Goal: Information Seeking & Learning: Learn about a topic

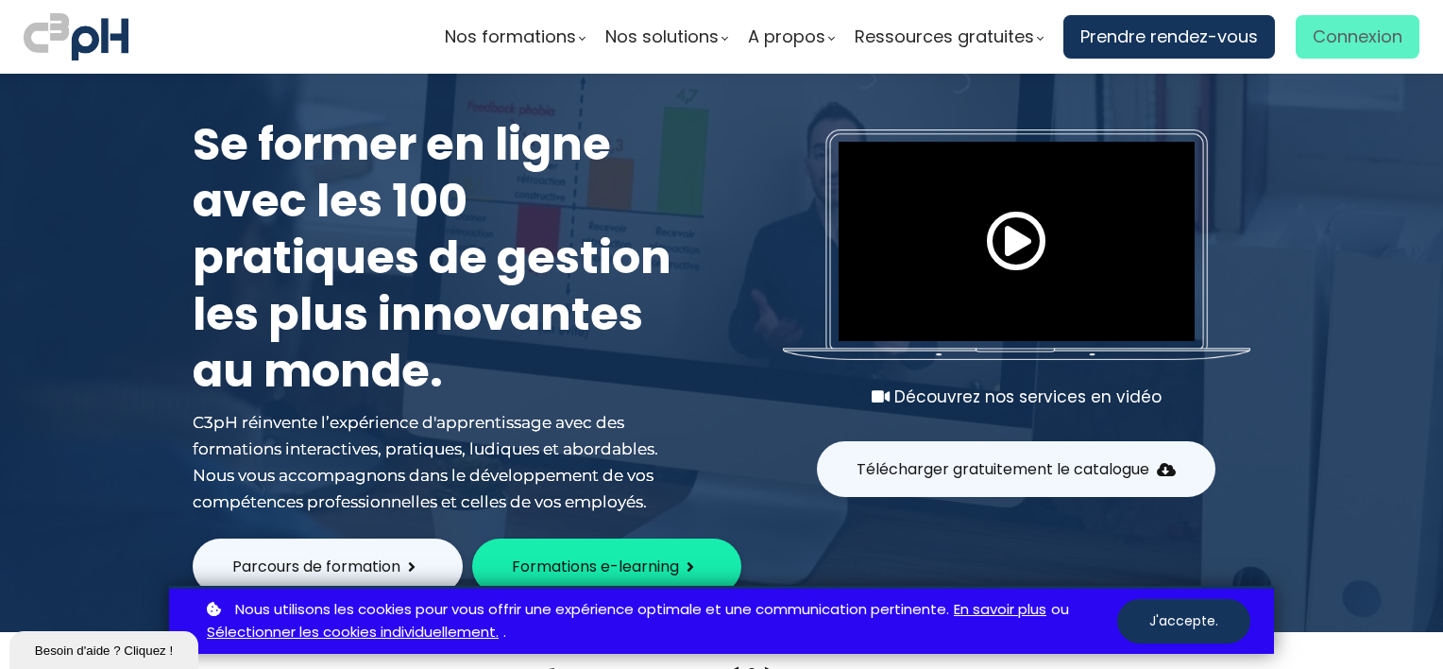
click at [1360, 25] on span "Connexion" at bounding box center [1358, 37] width 90 height 28
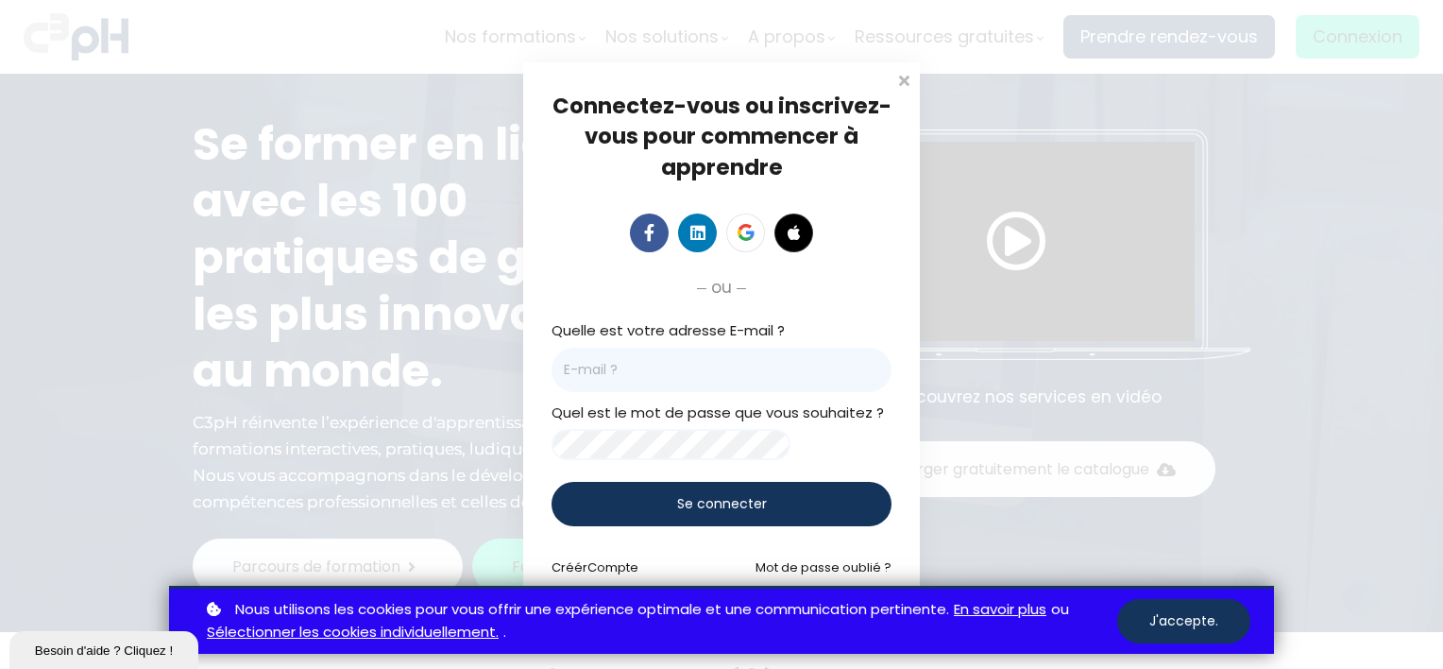
click at [635, 378] on input "email" at bounding box center [721, 370] width 340 height 44
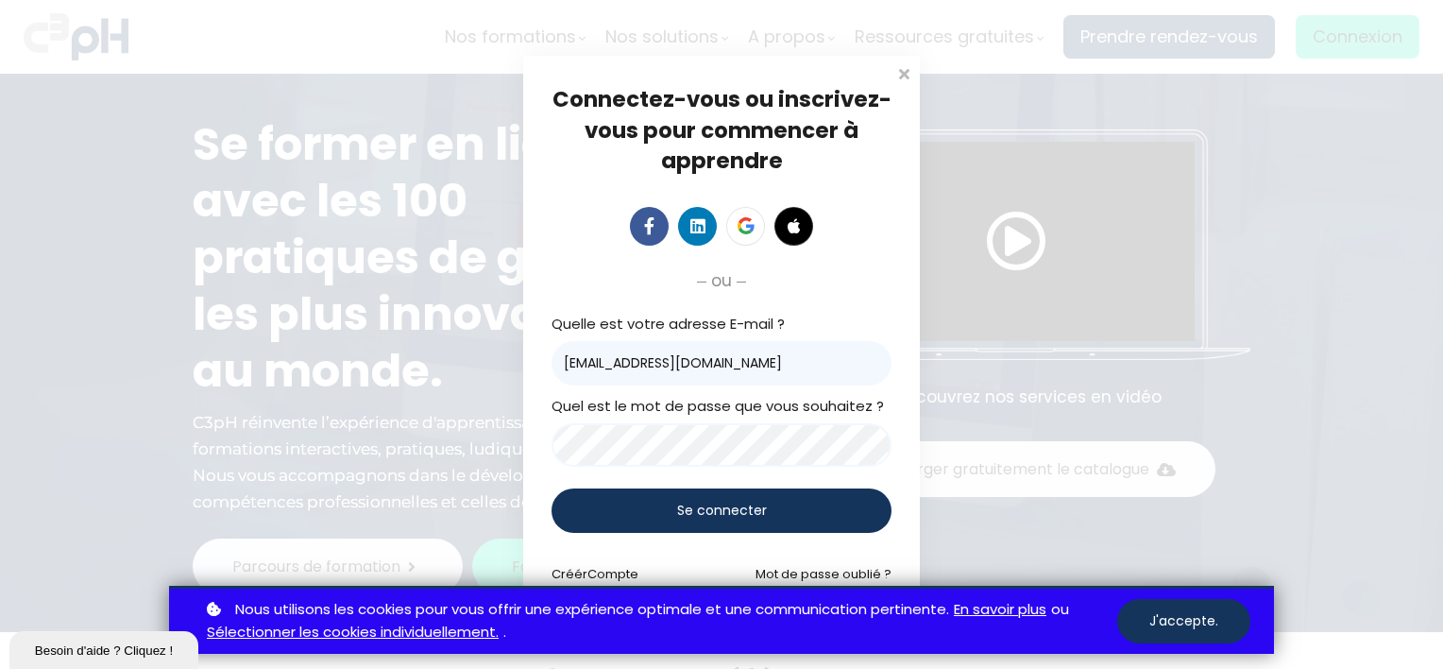
type input "csoucy@education-internationale.com"
click at [670, 512] on div "Se connecter" at bounding box center [721, 510] width 340 height 44
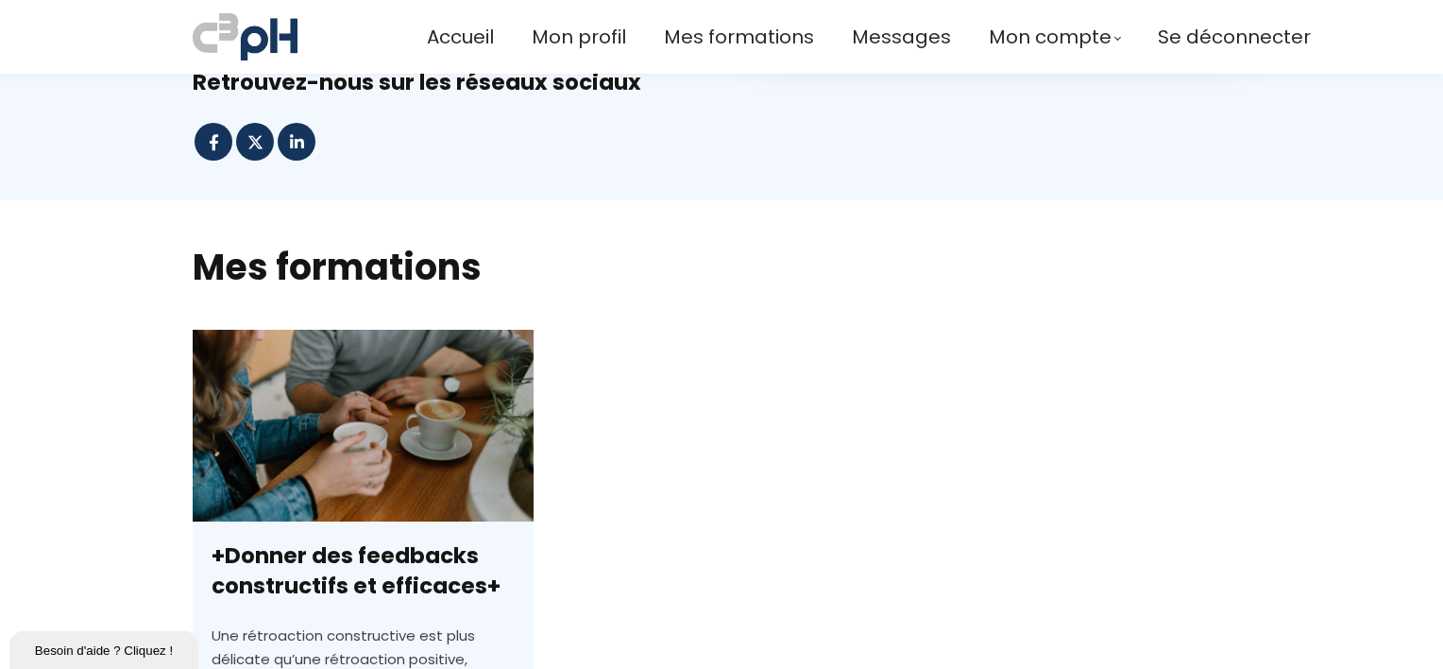
scroll to position [408, 0]
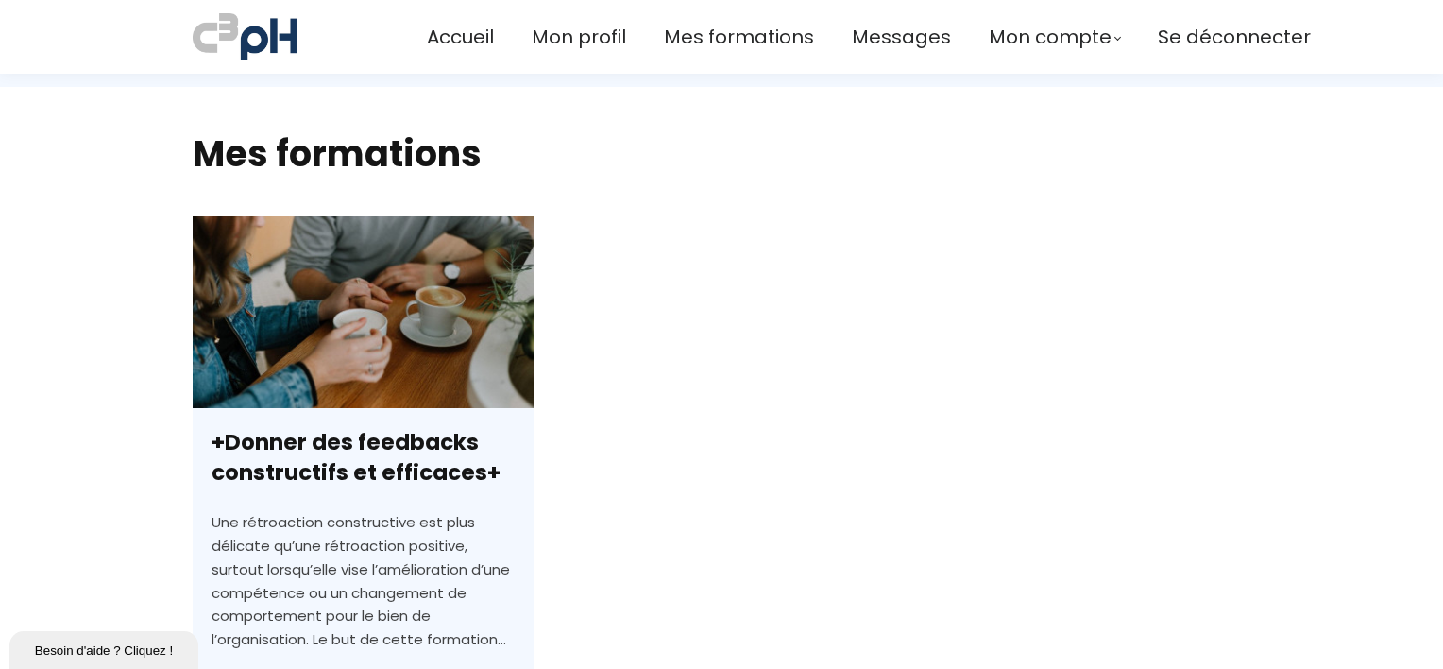
click at [415, 445] on link "+Donner des feedbacks constructifs et efficaces+" at bounding box center [363, 540] width 341 height 649
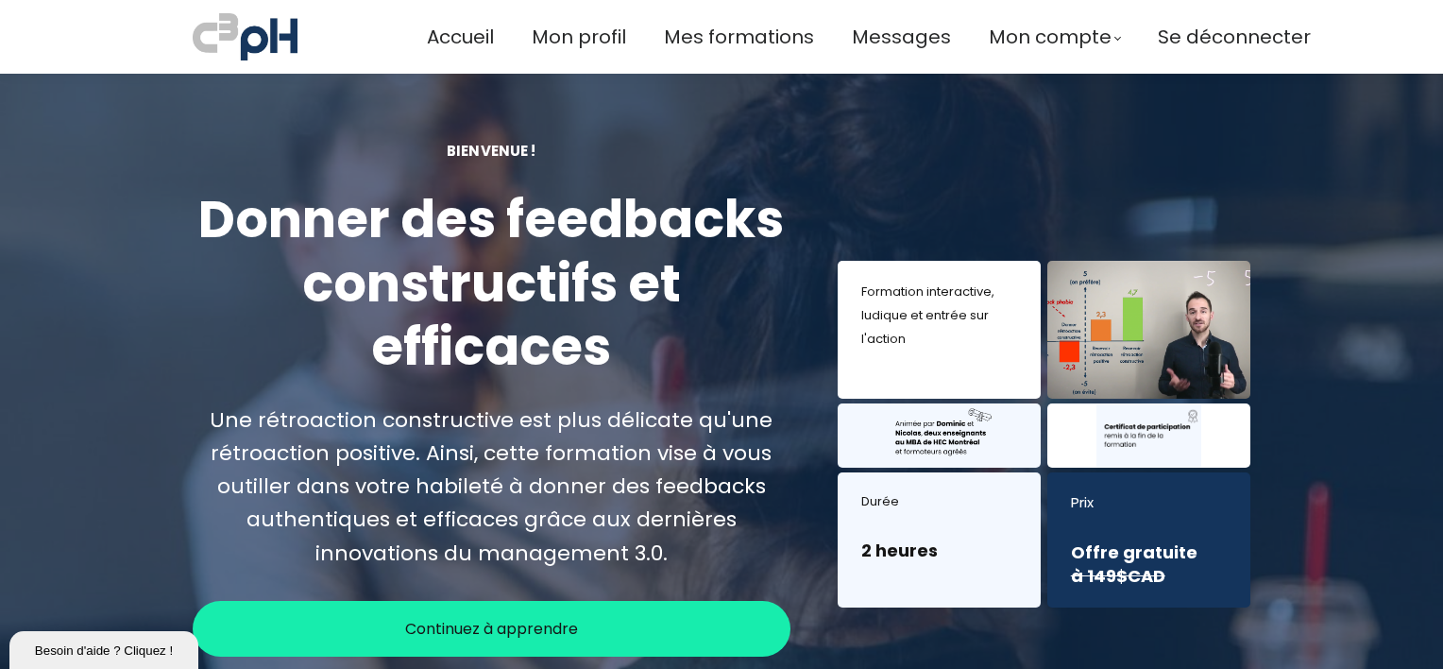
click at [584, 626] on div "Continuez à apprendre" at bounding box center [492, 629] width 598 height 56
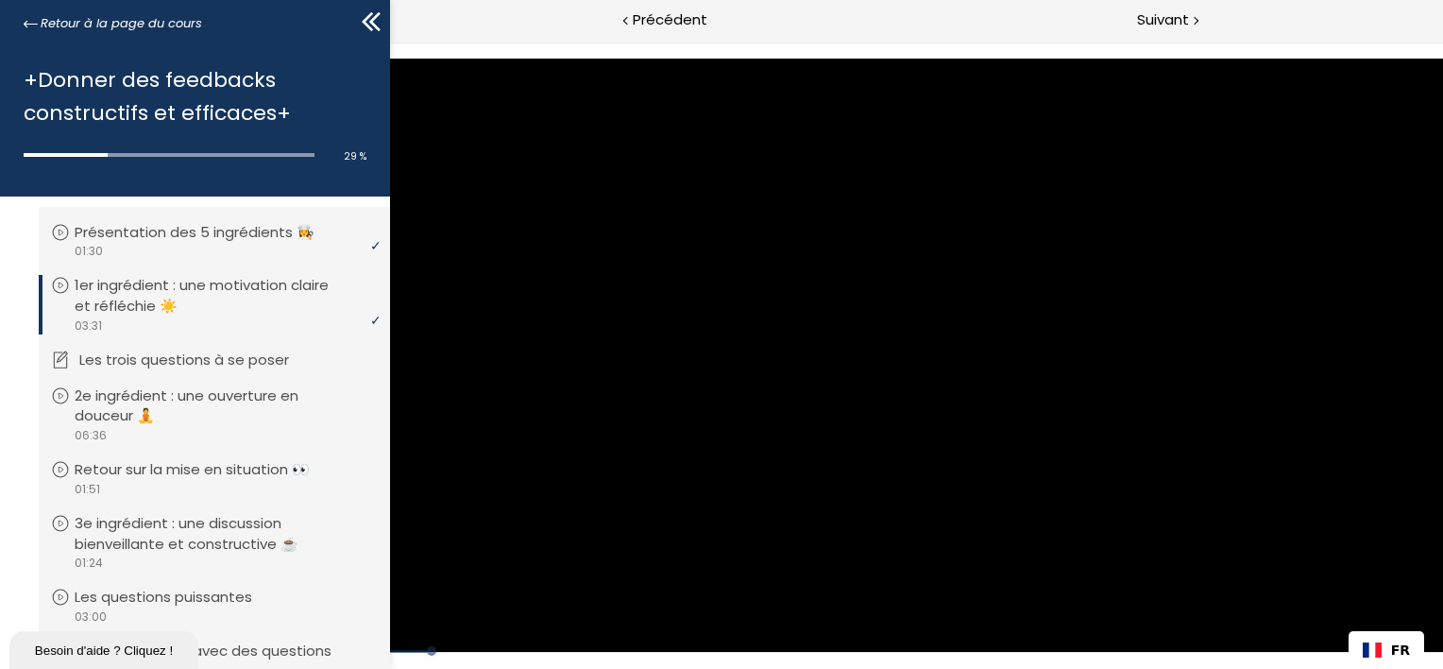
scroll to position [212, 0]
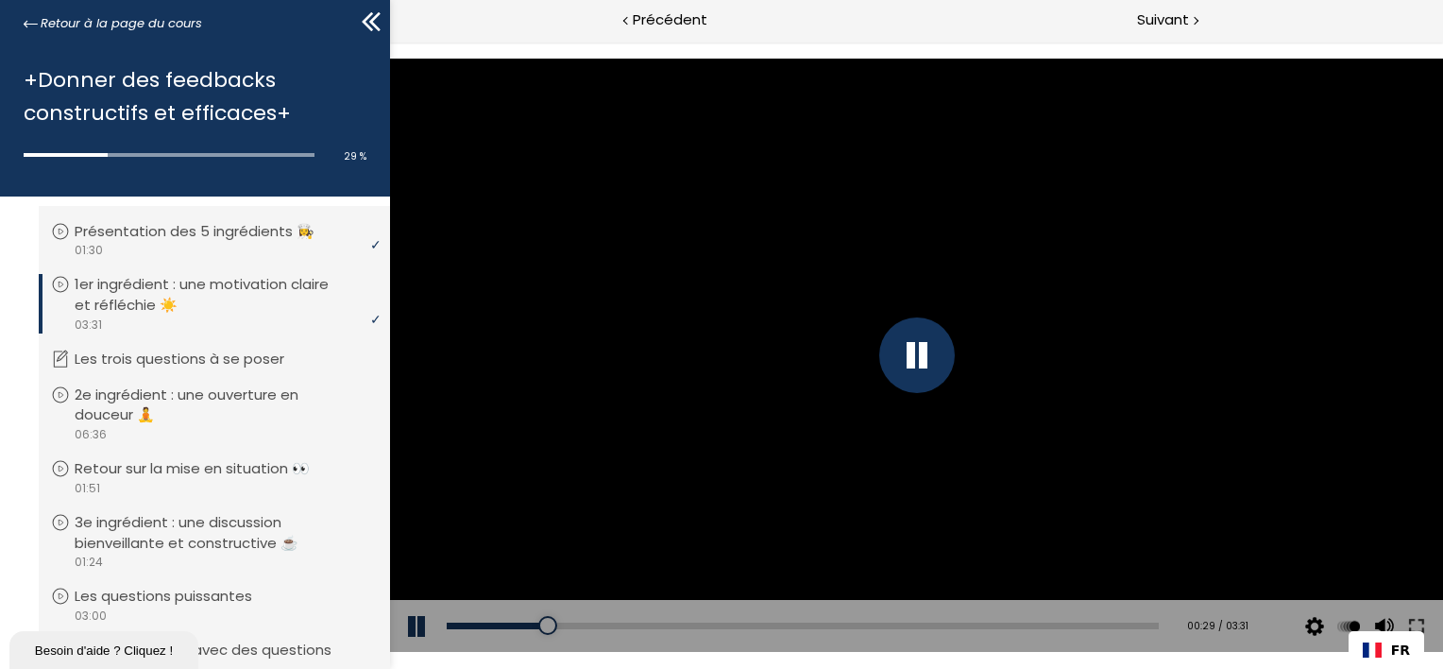
click at [415, 623] on button at bounding box center [417, 626] width 57 height 53
click at [394, 630] on button at bounding box center [417, 626] width 57 height 53
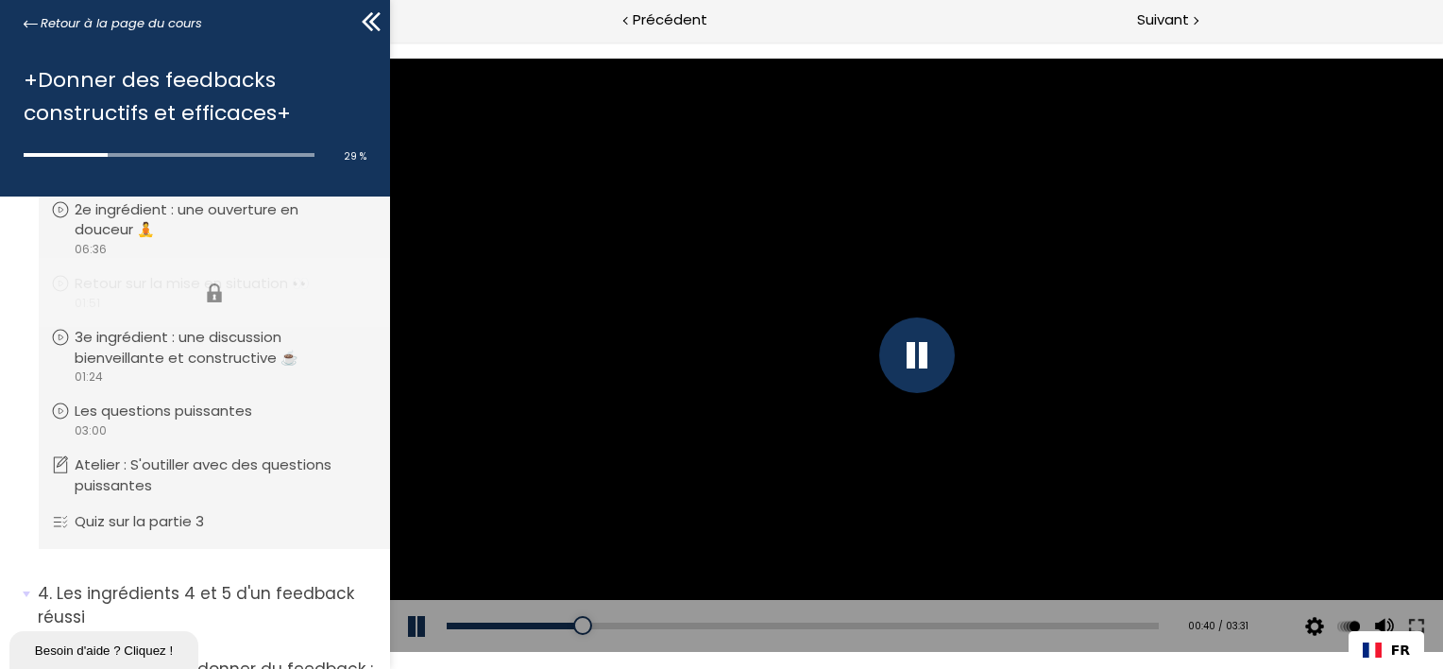
scroll to position [397, 0]
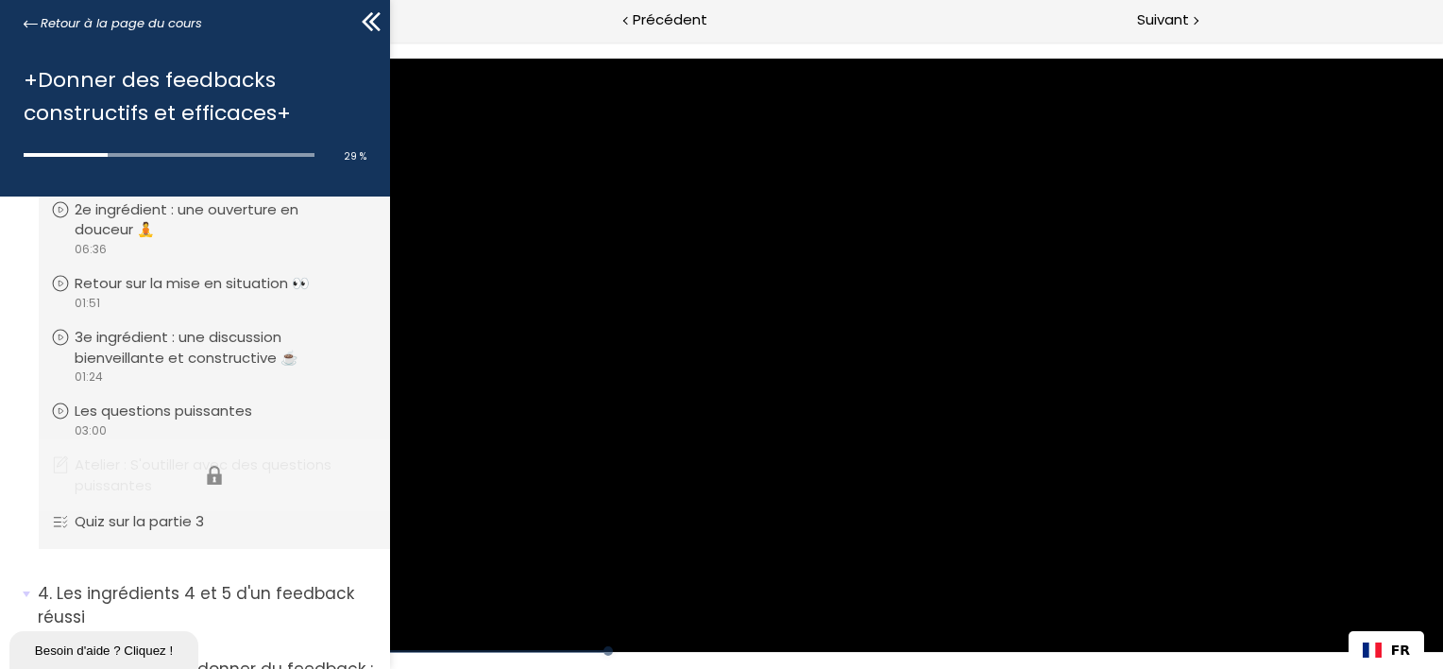
click at [154, 471] on li "Vous devez avoir terminé l'unité (Atelier : S'outiller avec des questions puiss…" at bounding box center [214, 475] width 351 height 72
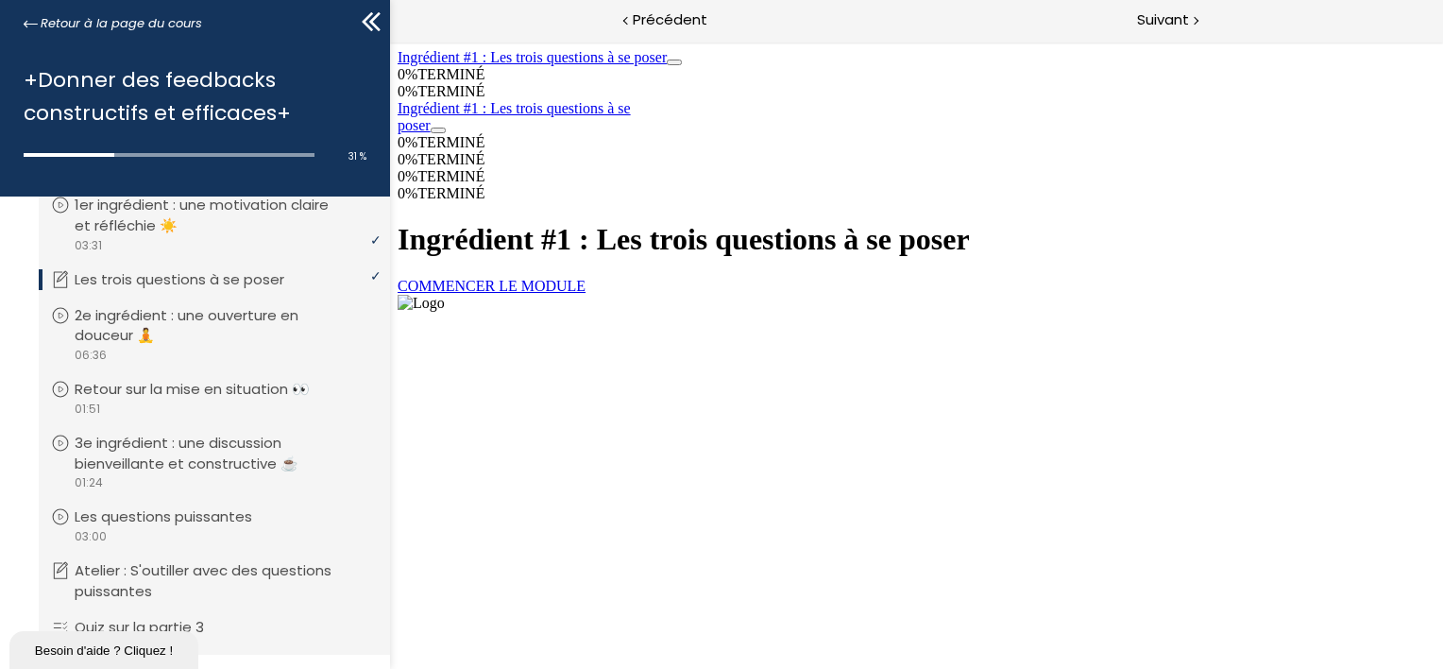
scroll to position [0, 0]
click at [222, 327] on p "2e ingrédient : une ouverture en douceur 🧘" at bounding box center [228, 326] width 298 height 42
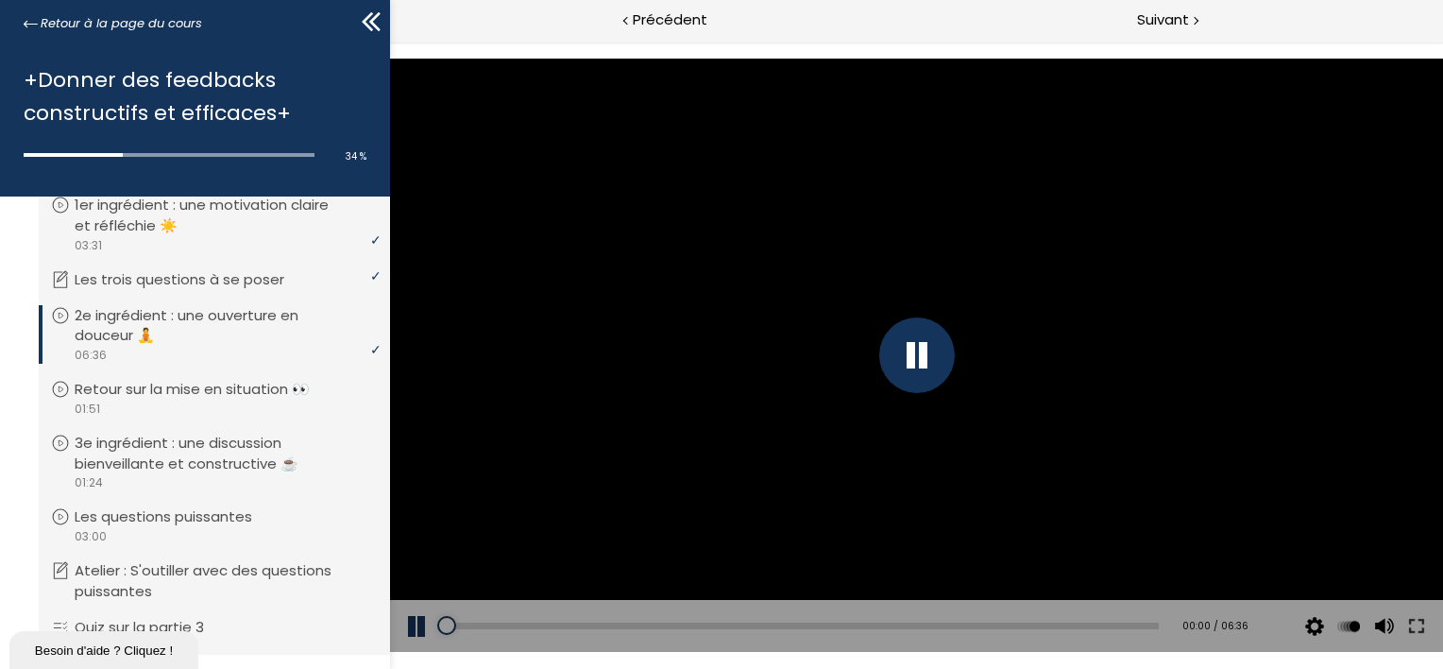
click at [953, 355] on div at bounding box center [916, 355] width 76 height 76
click at [900, 370] on div at bounding box center [916, 355] width 76 height 76
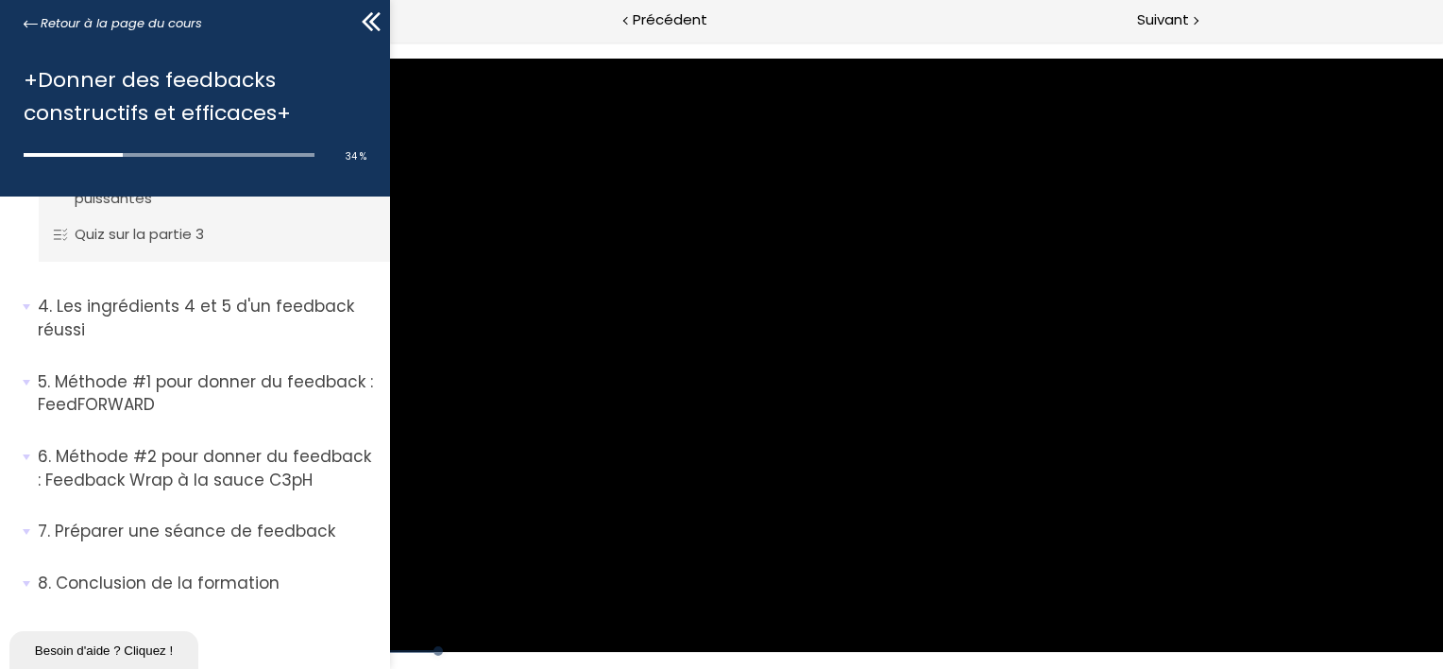
scroll to position [685, 0]
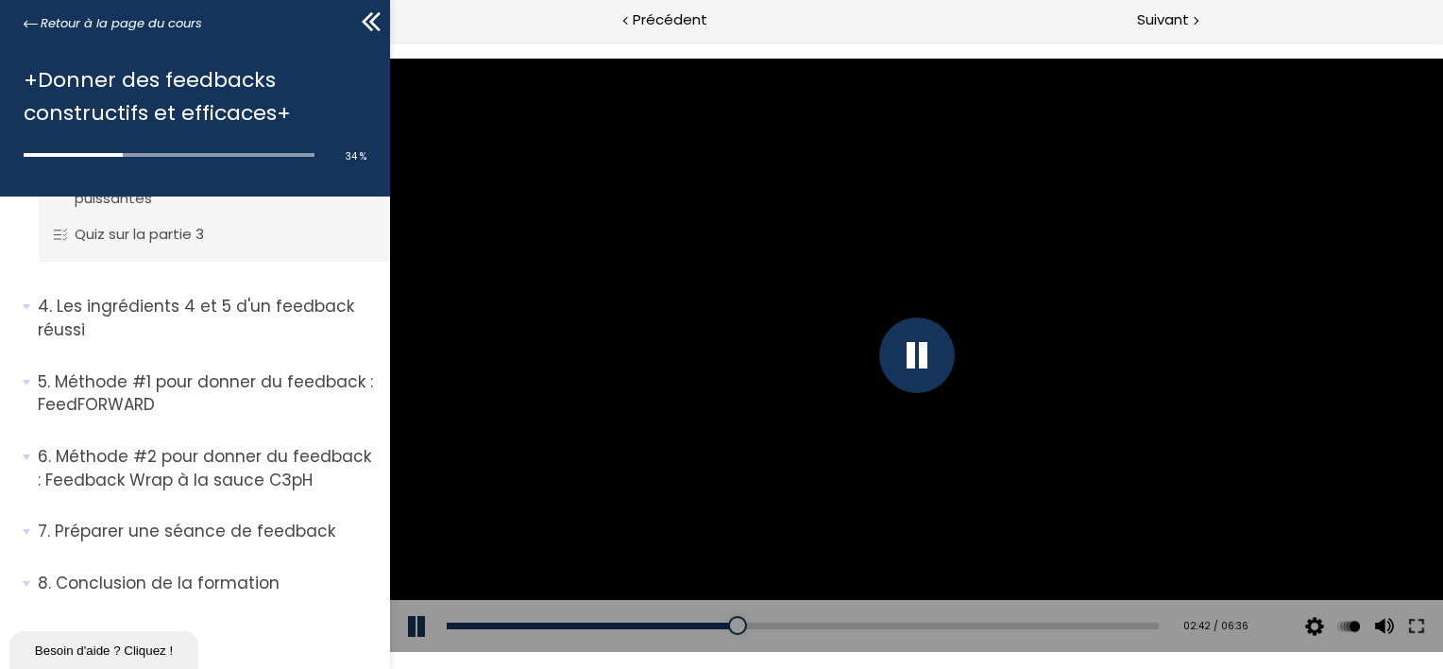
click at [711, 548] on div at bounding box center [915, 355] width 1053 height 592
click at [921, 376] on div at bounding box center [916, 355] width 76 height 76
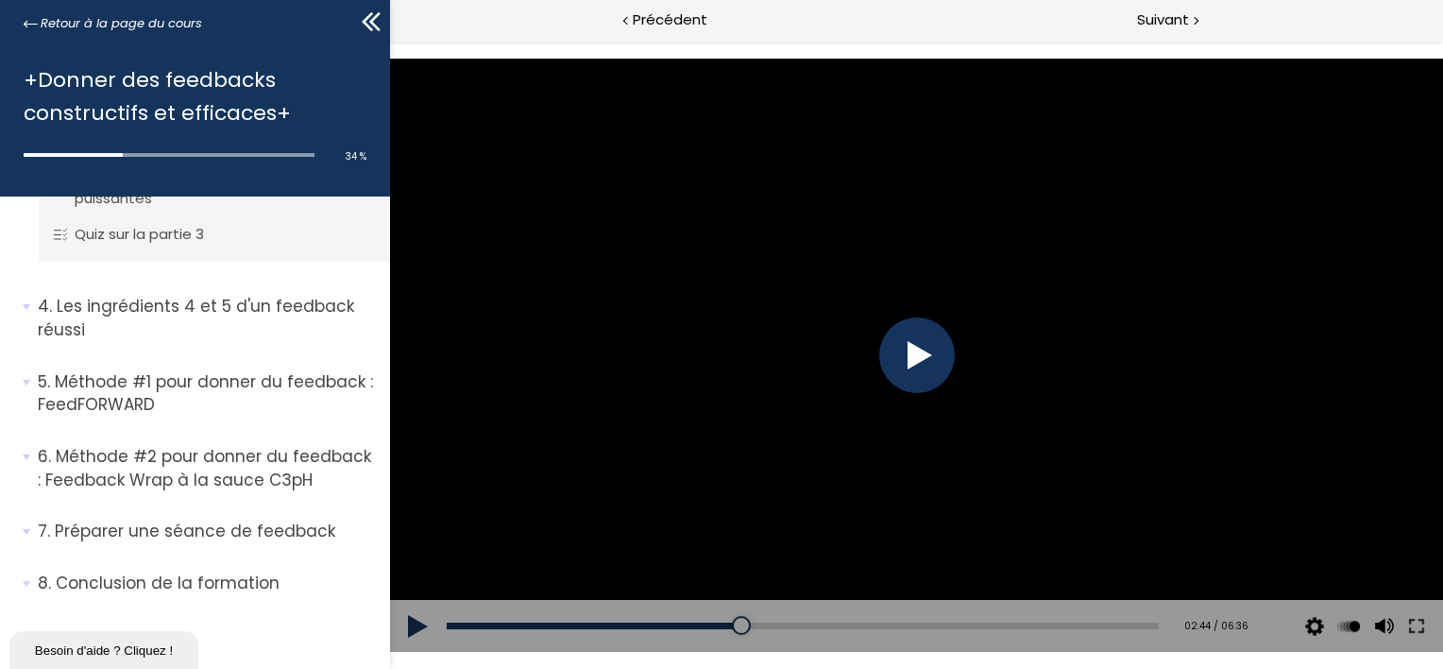
click at [921, 376] on div at bounding box center [916, 355] width 76 height 76
click at [898, 347] on div at bounding box center [916, 355] width 76 height 76
click at [414, 627] on button at bounding box center [417, 626] width 57 height 53
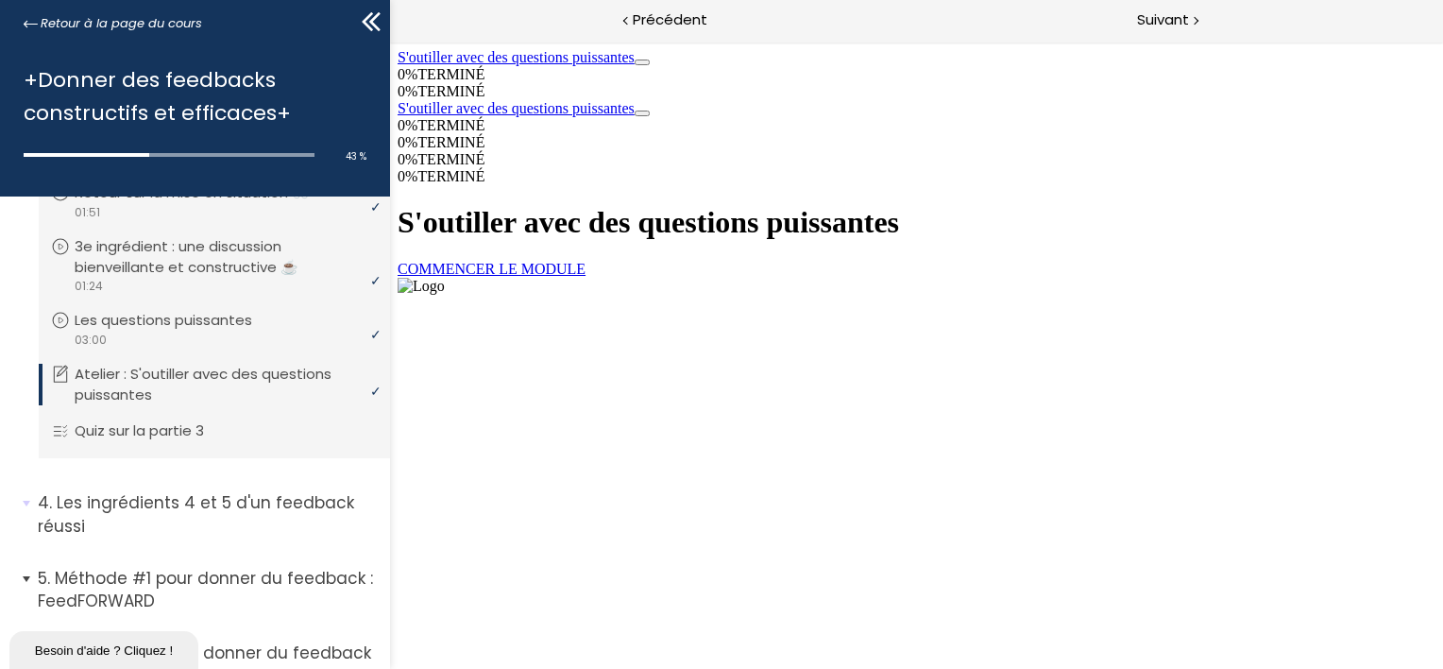
scroll to position [489, 0]
click at [585, 277] on link "COMMENCER LE MODULE" at bounding box center [491, 269] width 188 height 16
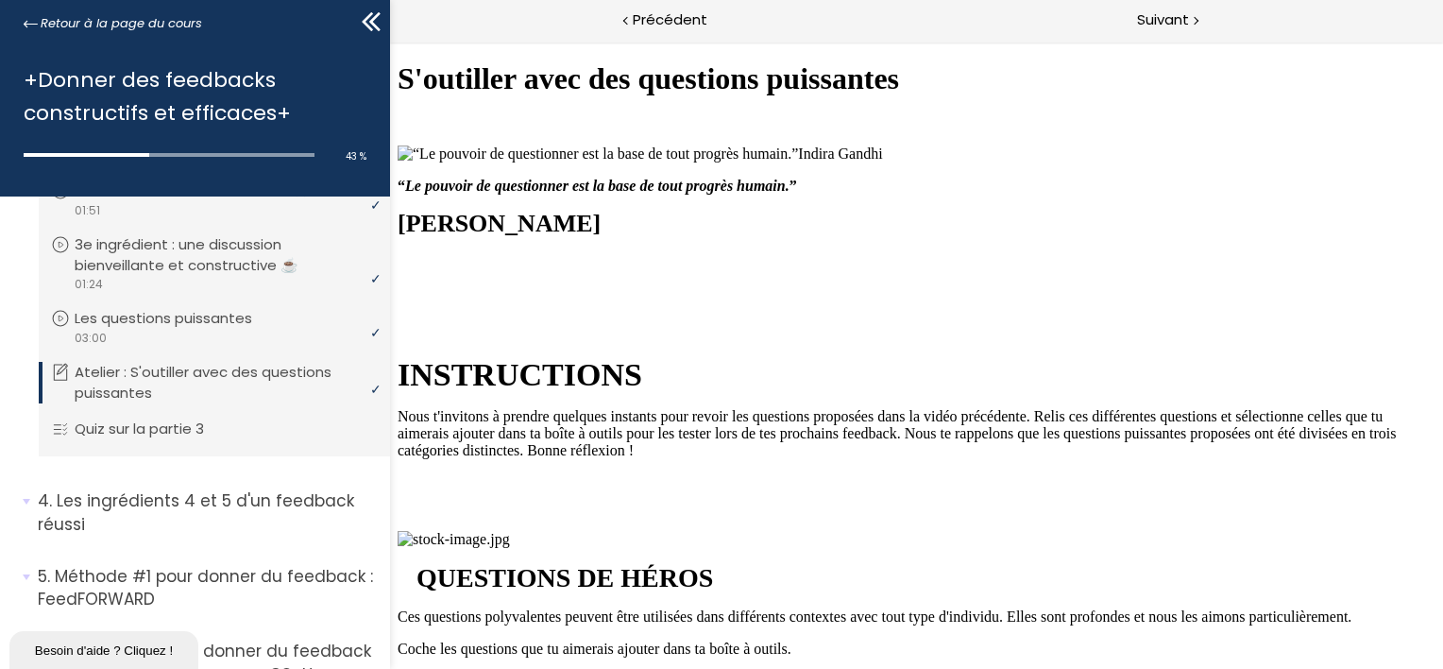
scroll to position [1842, 0]
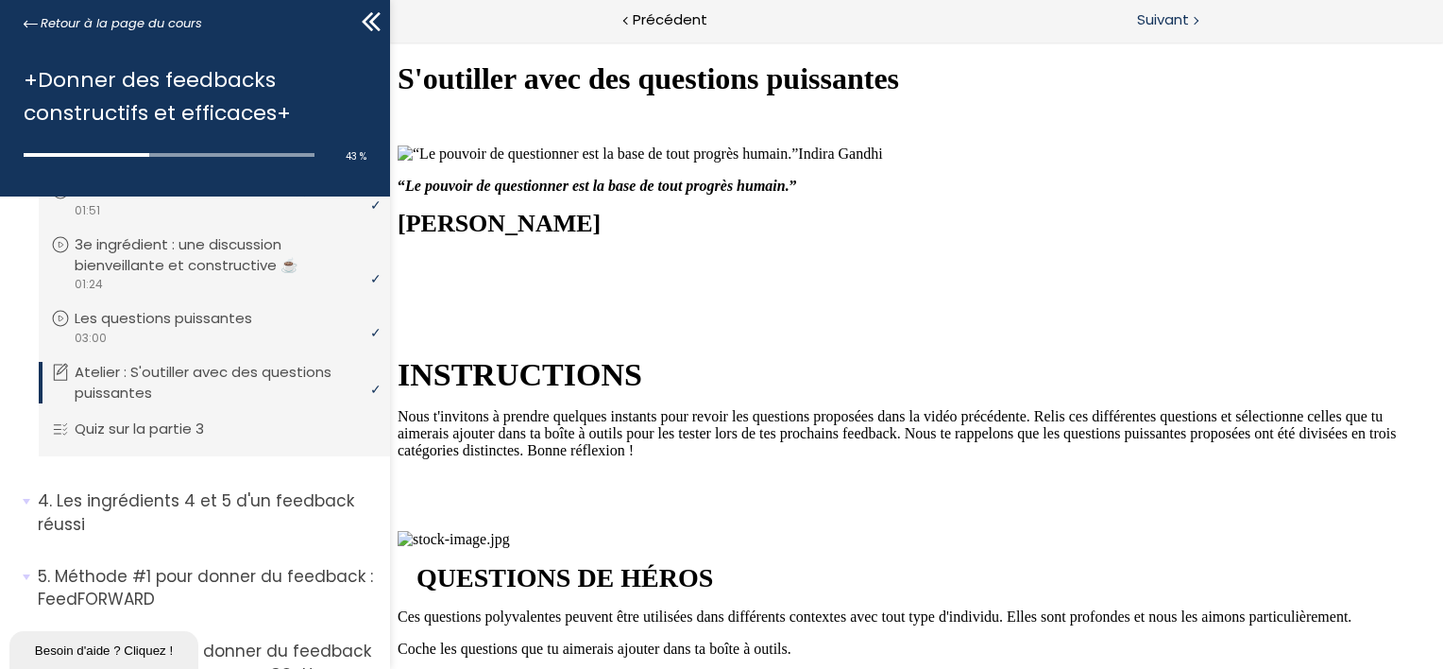
click at [1194, 28] on div at bounding box center [1195, 20] width 6 height 24
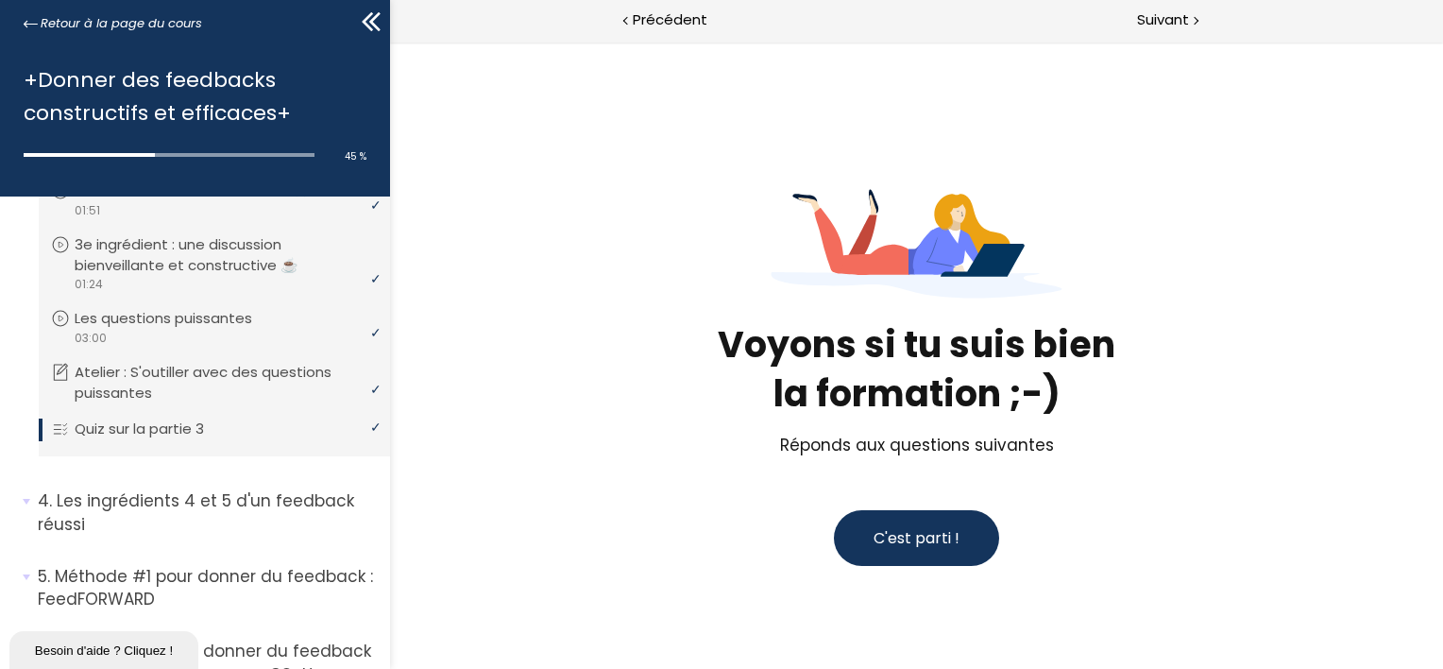
click at [885, 521] on button "C'est parti !" at bounding box center [915, 538] width 165 height 56
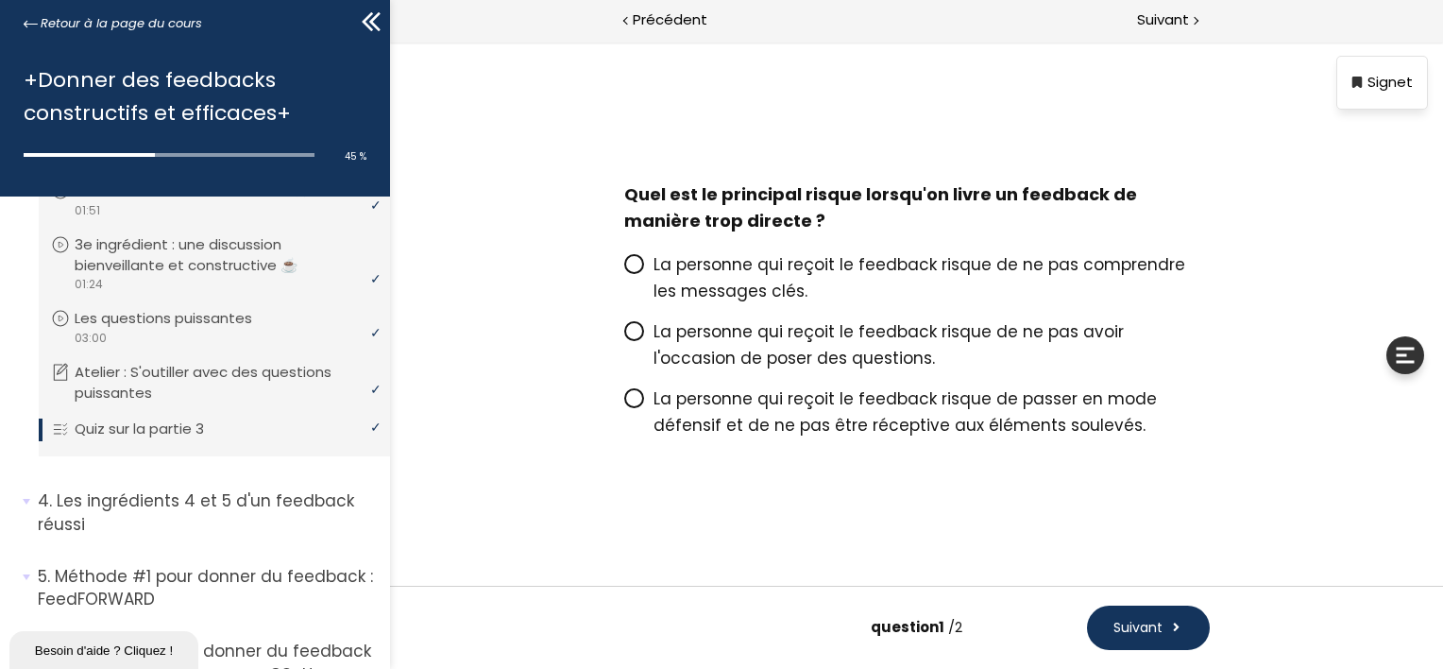
click at [809, 400] on span "La personne qui reçoit le feedback risque de passer en mode défensif et de ne p…" at bounding box center [904, 411] width 503 height 49
click at [623, 404] on input "La personne qui reçoit le feedback risque de passer en mode défensif et de ne p…" at bounding box center [623, 404] width 0 height 0
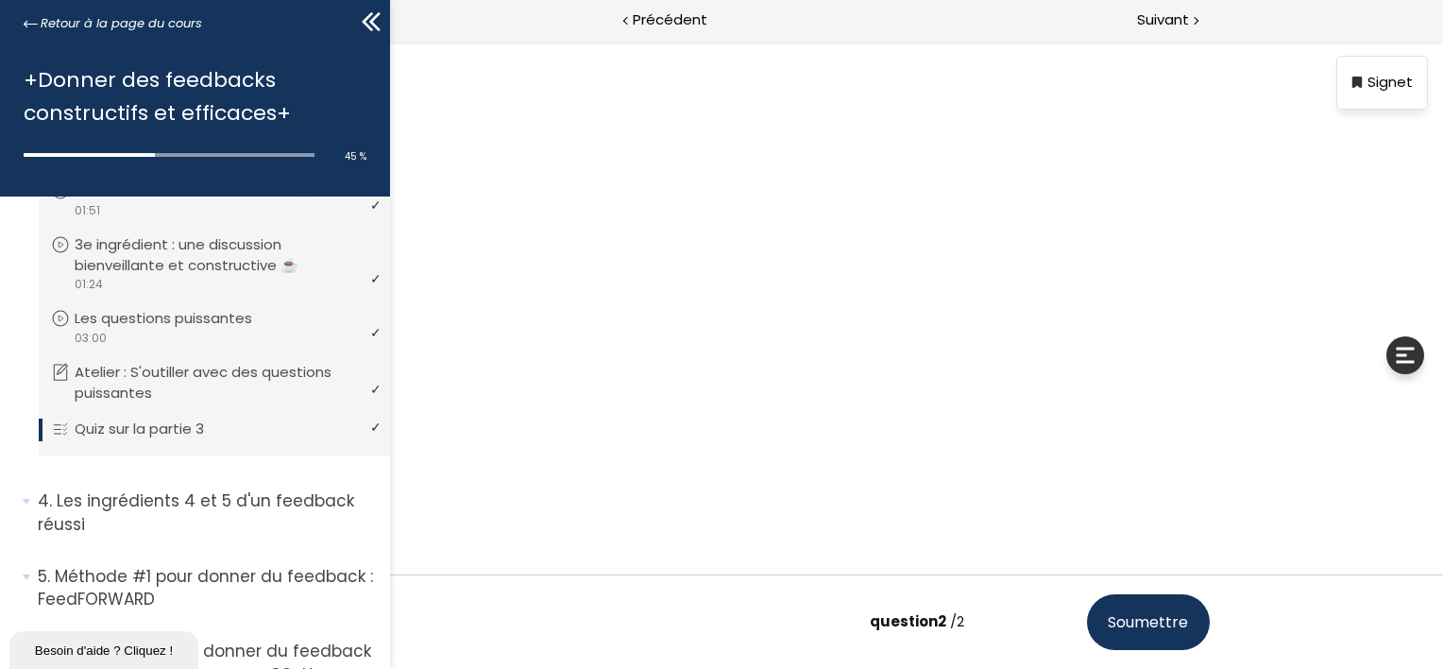
scroll to position [2, 0]
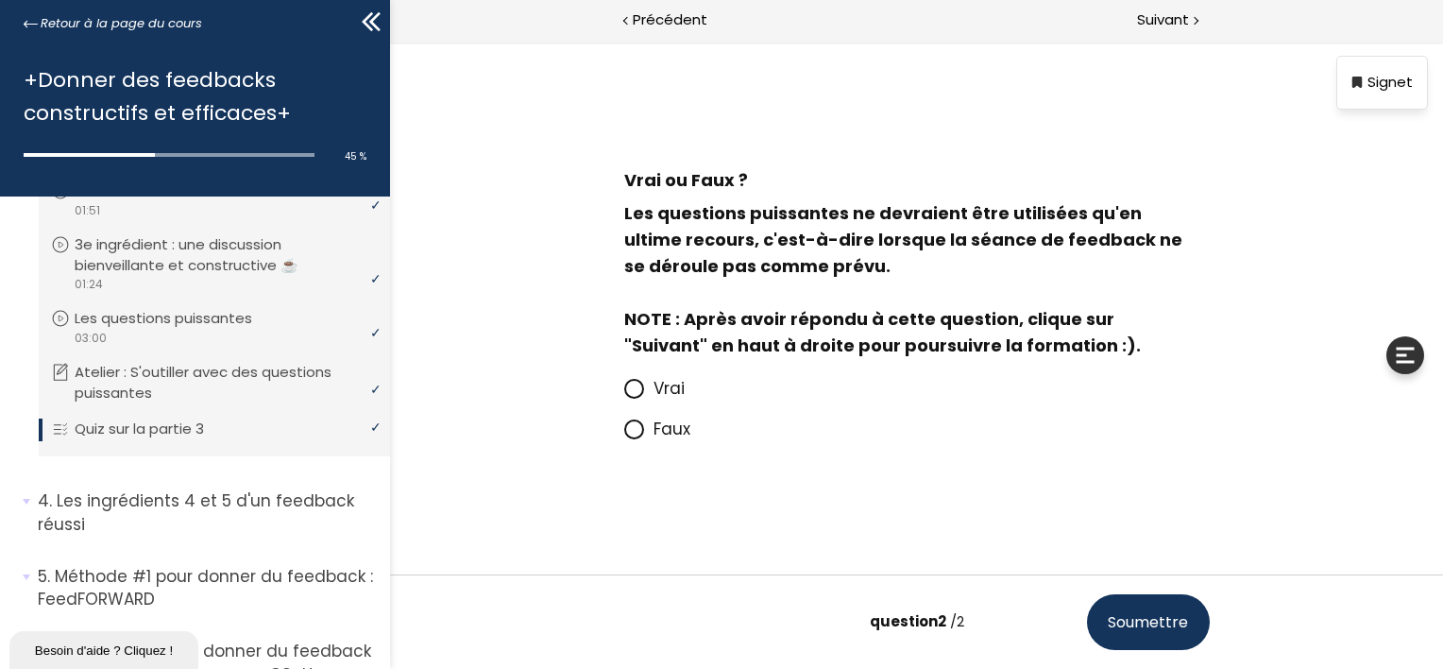
click at [636, 423] on icon at bounding box center [633, 429] width 16 height 16
click at [623, 434] on input "Faux" at bounding box center [623, 434] width 0 height 0
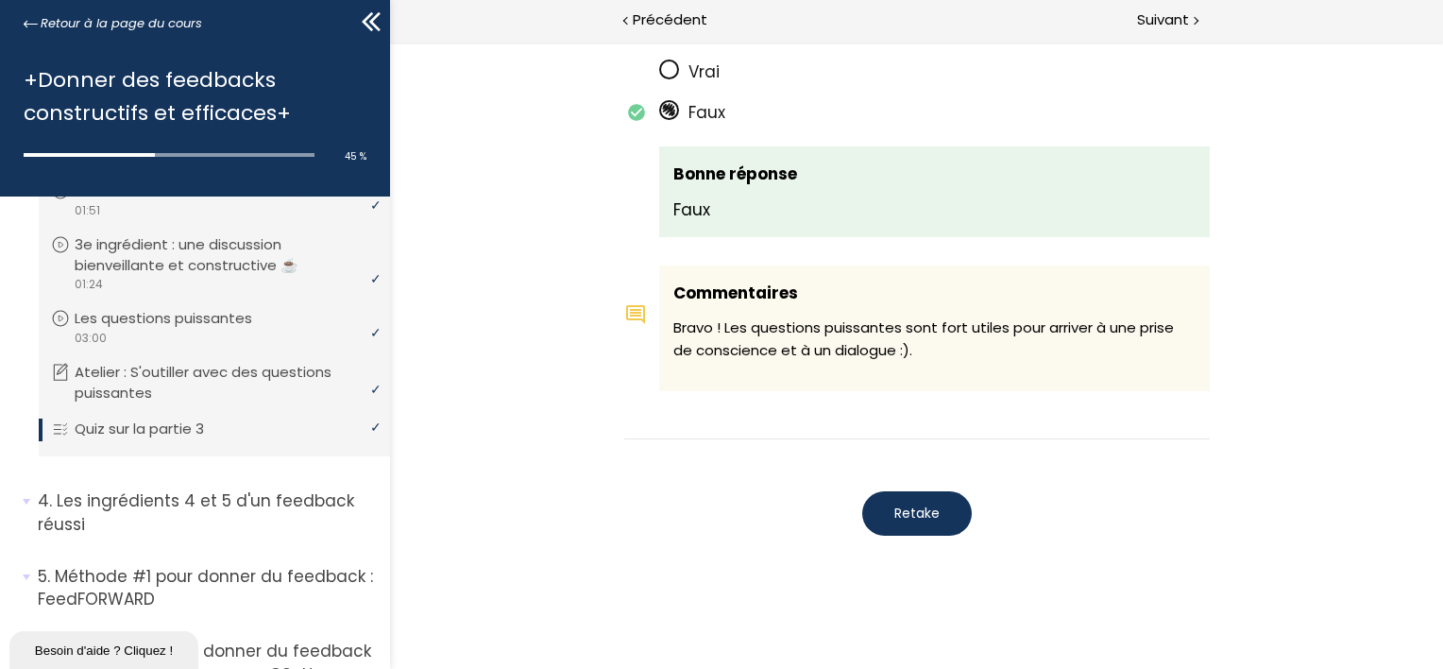
scroll to position [1194, 0]
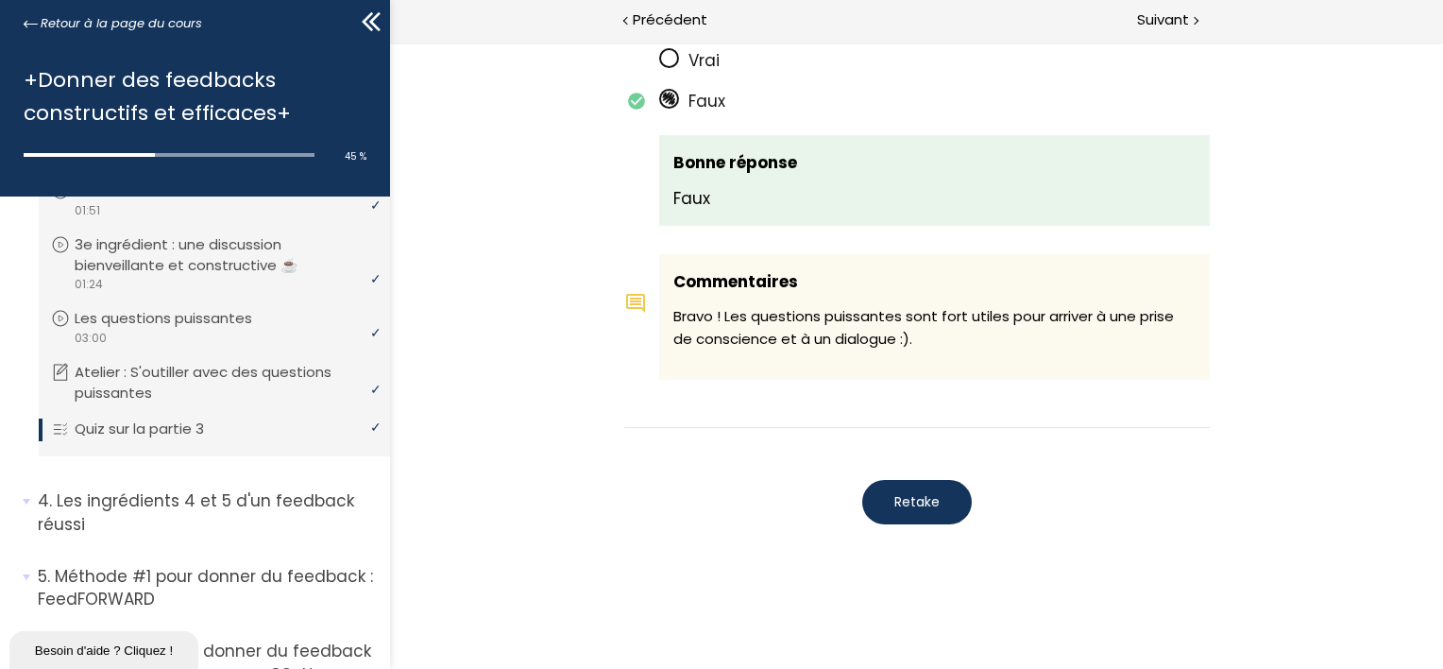
click at [900, 506] on span "Retake" at bounding box center [915, 502] width 45 height 20
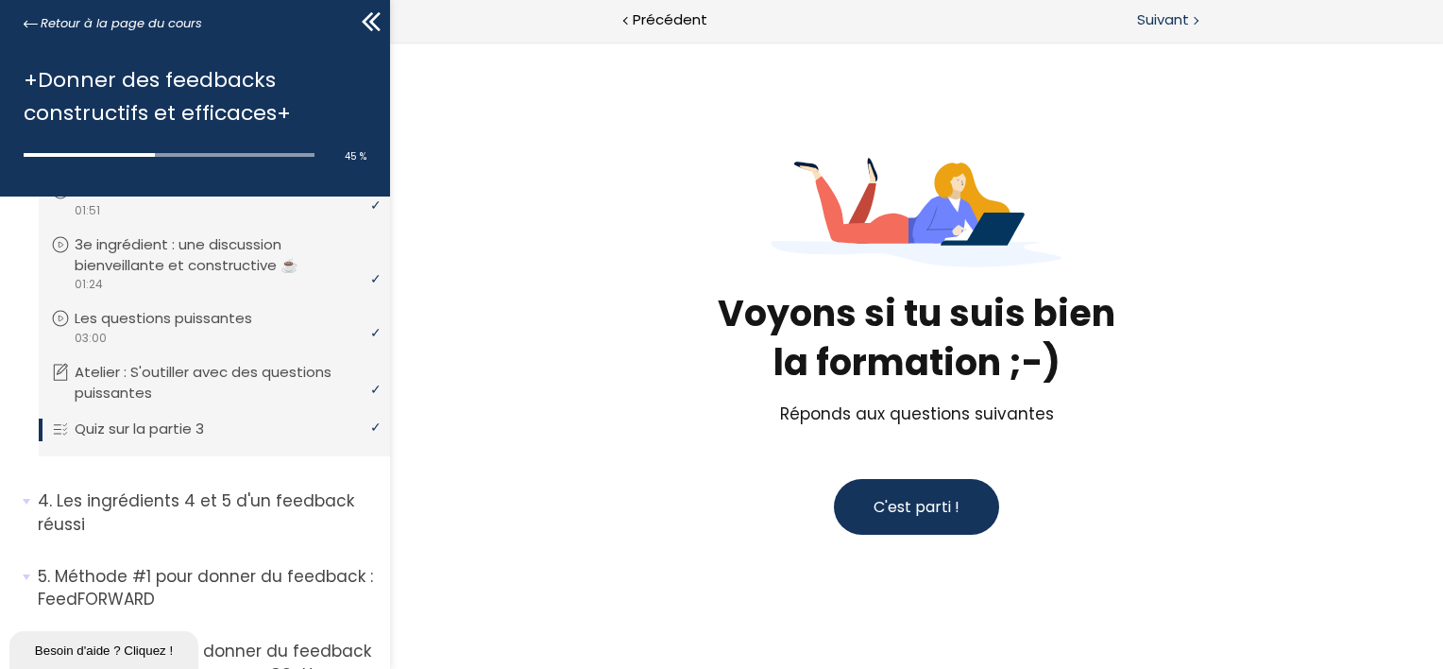
click at [1179, 19] on span "Suivant" at bounding box center [1163, 20] width 52 height 24
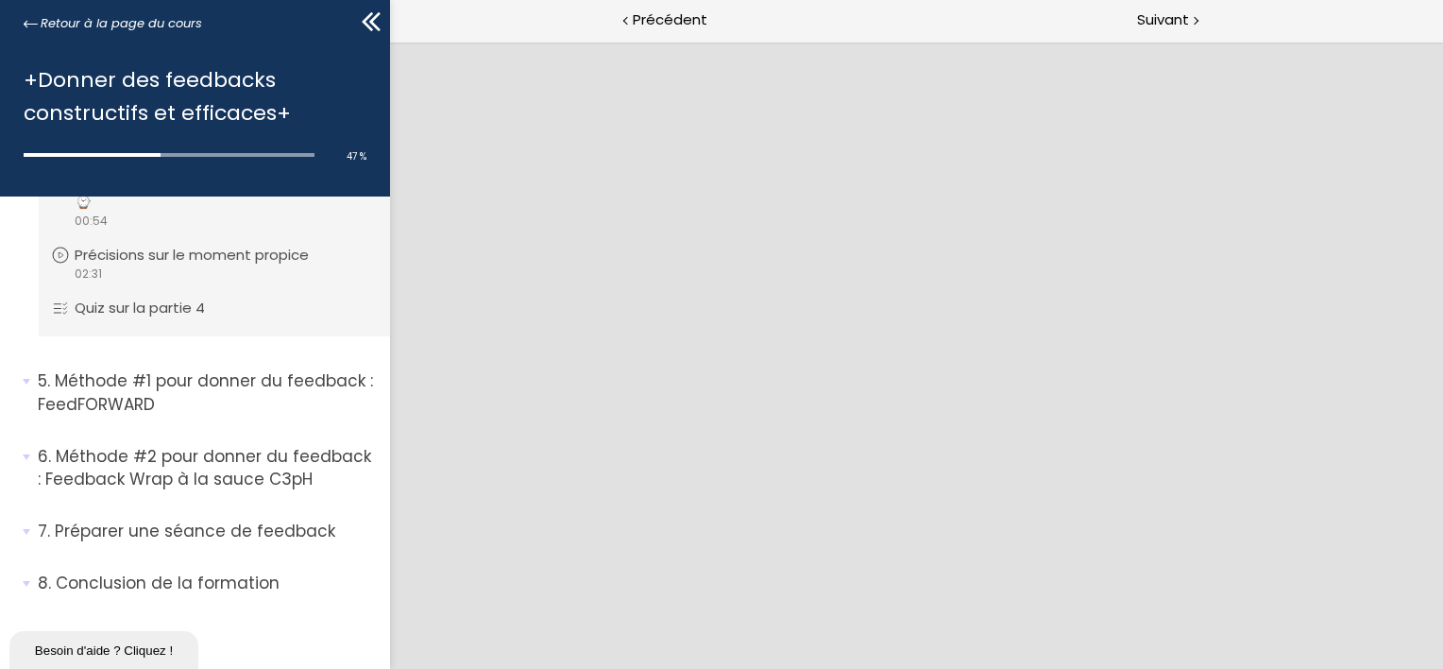
scroll to position [0, 0]
click at [1201, 14] on div "Suivant" at bounding box center [1179, 21] width 527 height 42
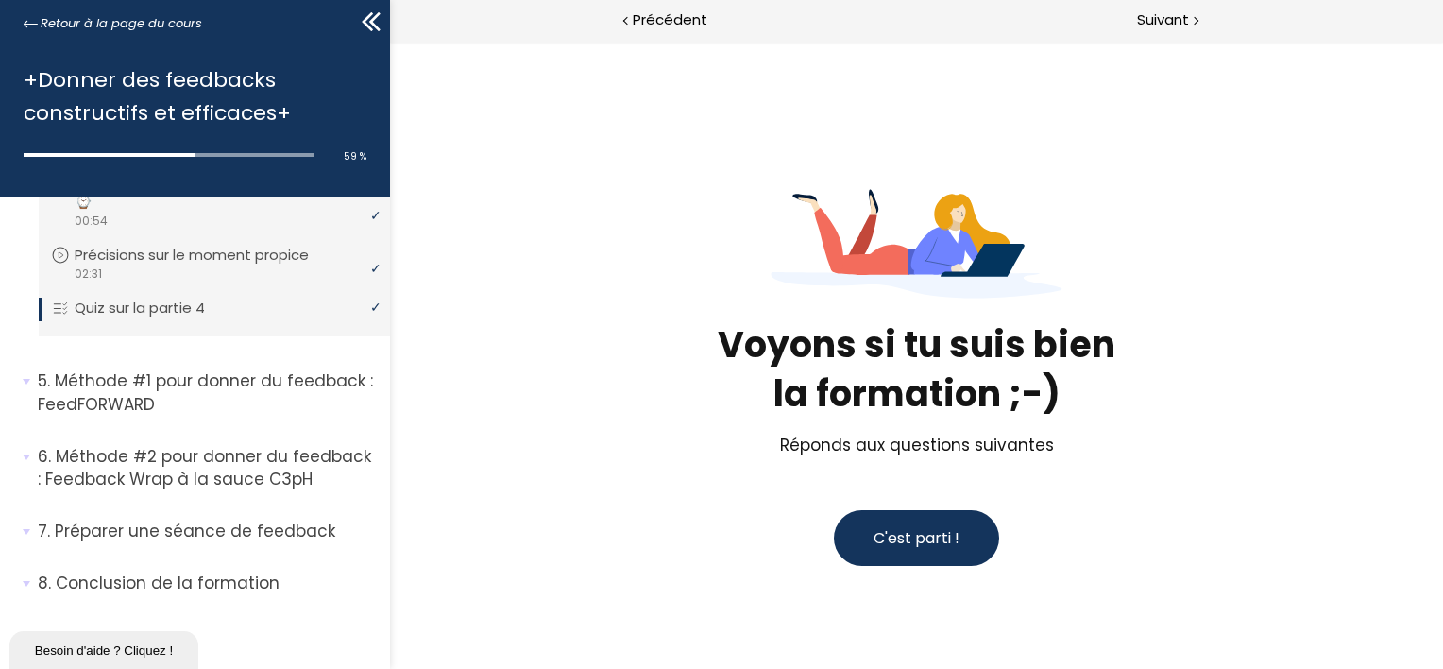
click at [930, 540] on span "C'est parti !" at bounding box center [916, 538] width 86 height 22
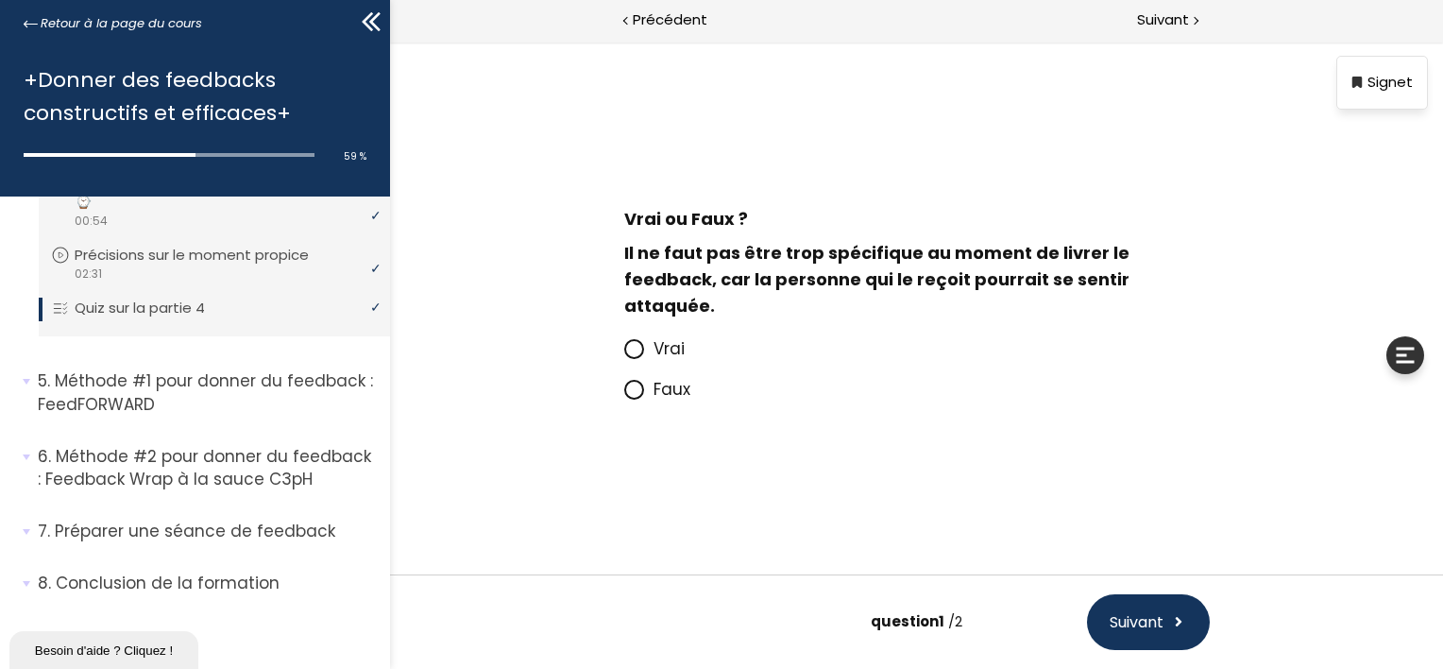
click at [630, 399] on span at bounding box center [633, 390] width 20 height 20
click at [623, 395] on input "Faux" at bounding box center [623, 395] width 0 height 0
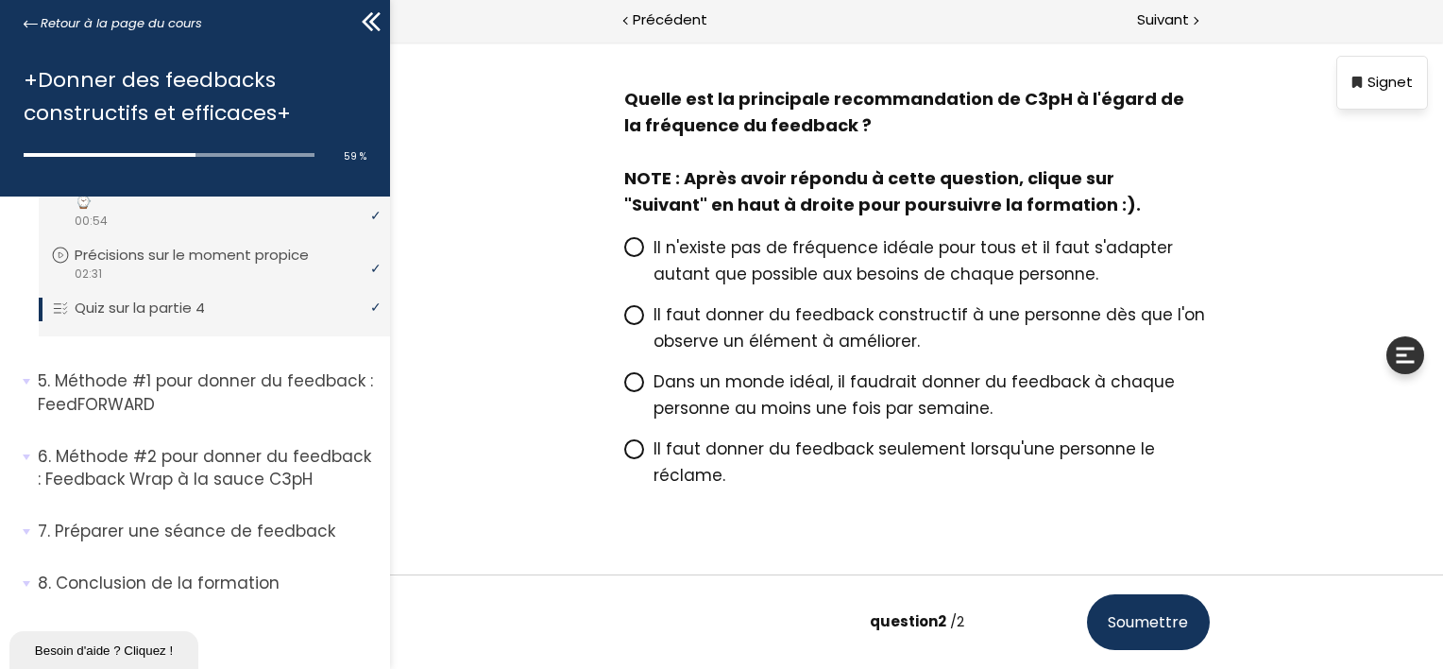
scroll to position [82, 0]
click at [843, 249] on span "Il n'existe pas de fréquence idéale pour tous et il faut s'adapter autant que p…" at bounding box center [912, 261] width 519 height 49
click at [623, 254] on input "Il n'existe pas de fréquence idéale pour tous et il faut s'adapter autant que p…" at bounding box center [623, 254] width 0 height 0
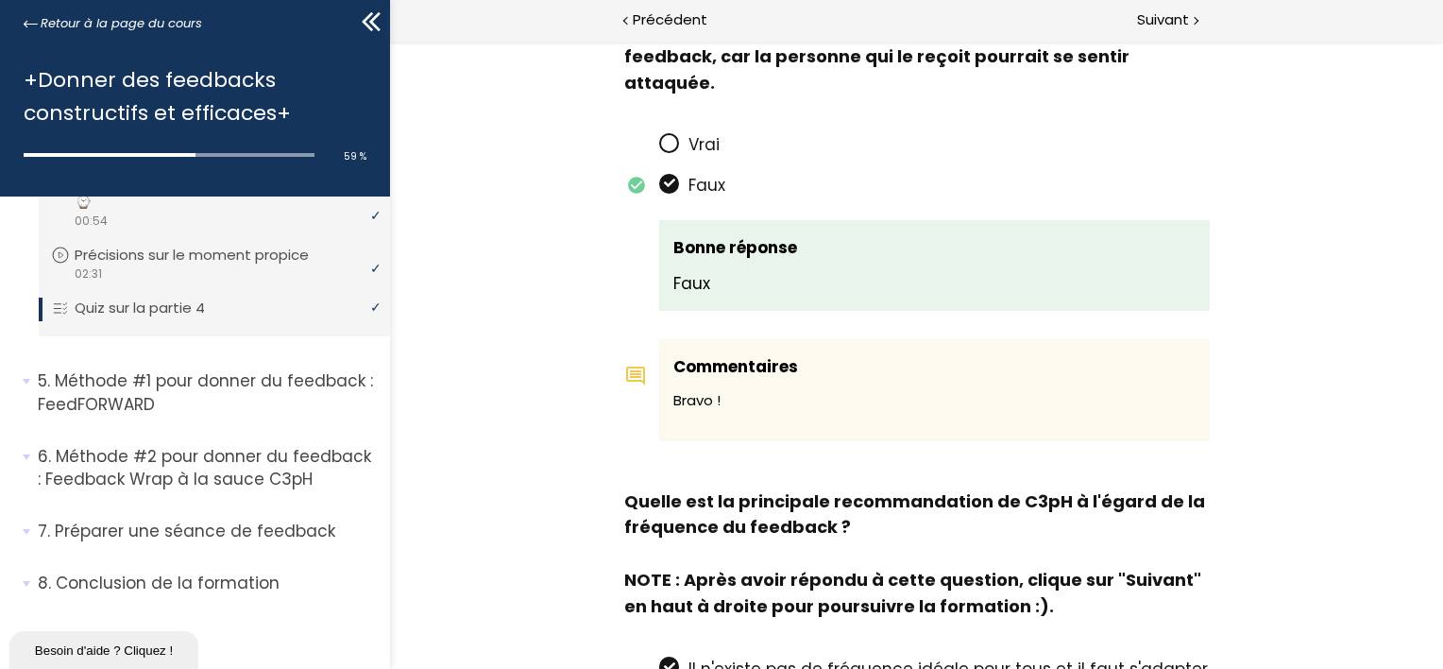
scroll to position [318, 0]
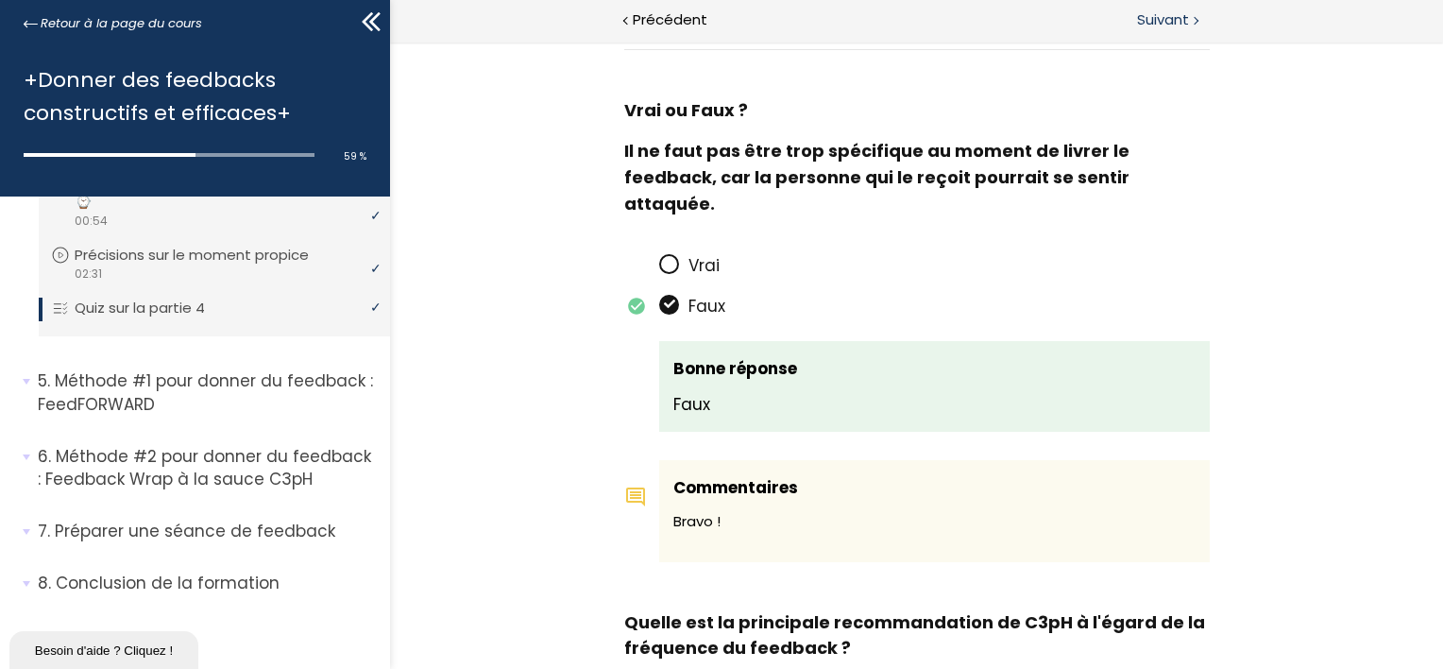
click at [1152, 1] on div "Suivant" at bounding box center [1179, 21] width 527 height 42
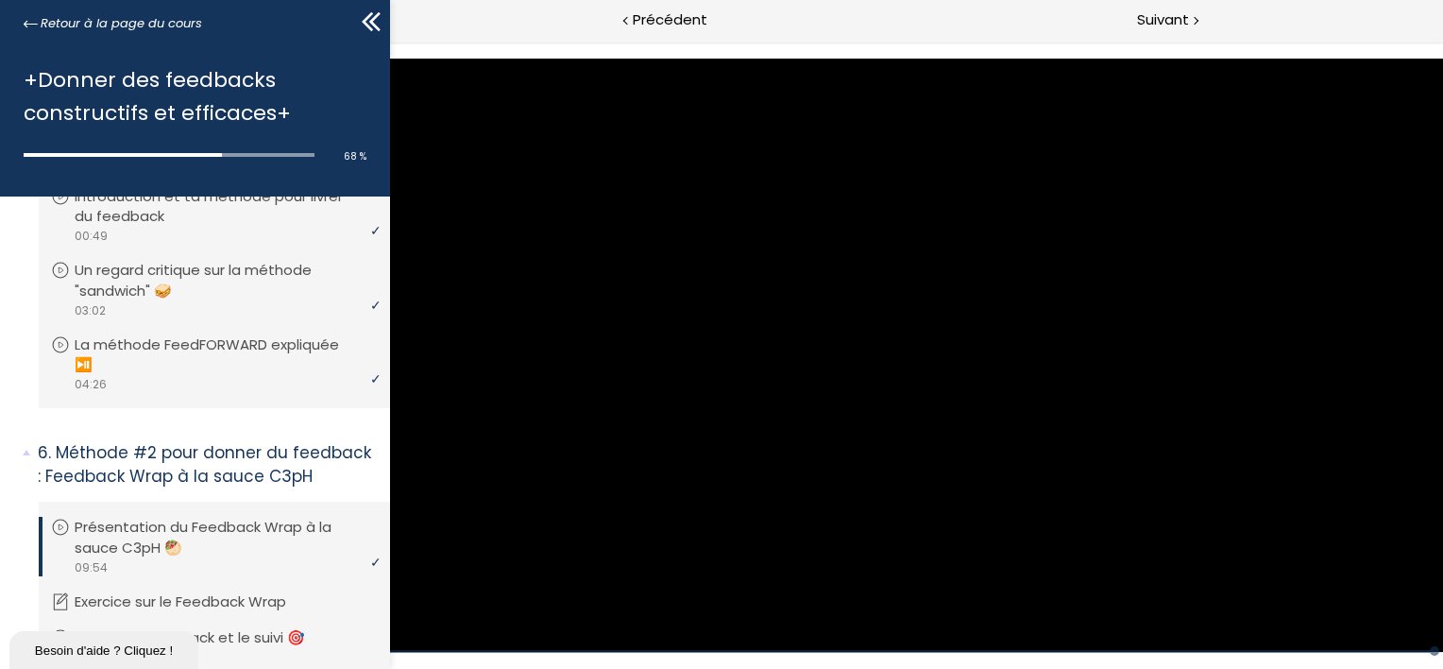
scroll to position [1586, 0]
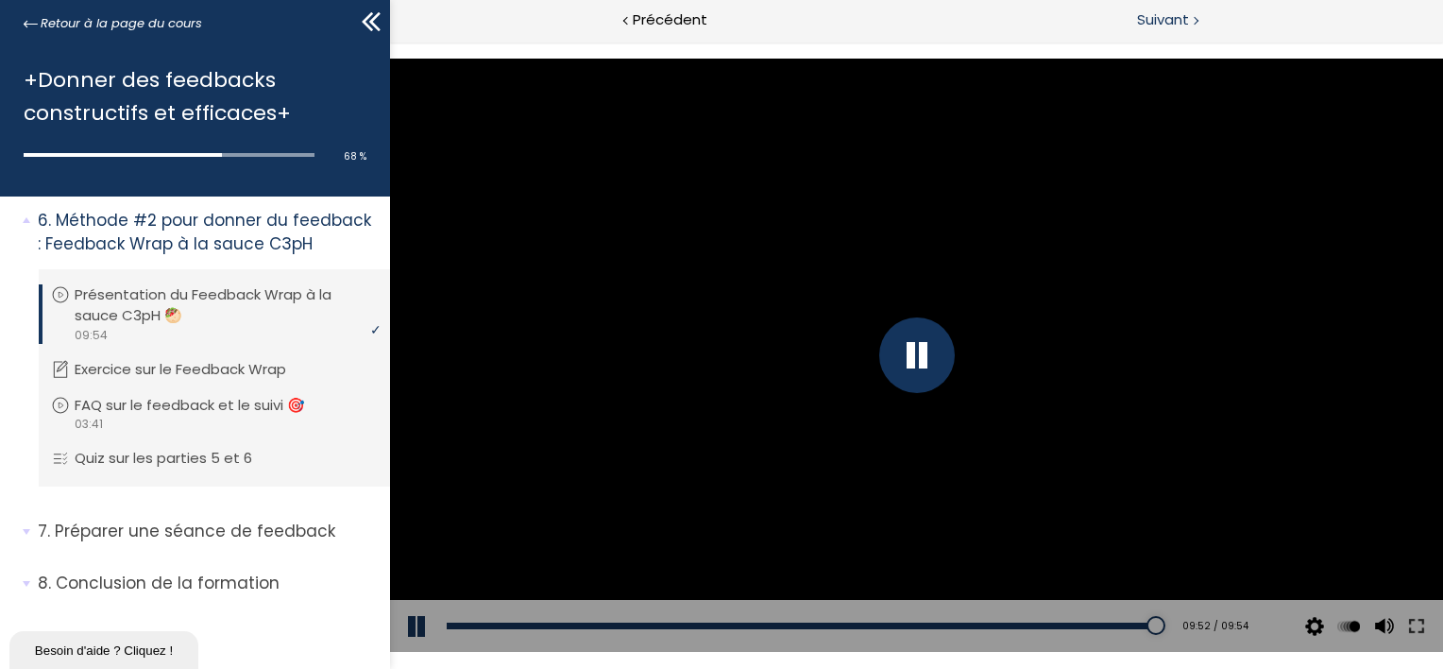
click at [1183, 19] on span "Suivant" at bounding box center [1163, 20] width 52 height 24
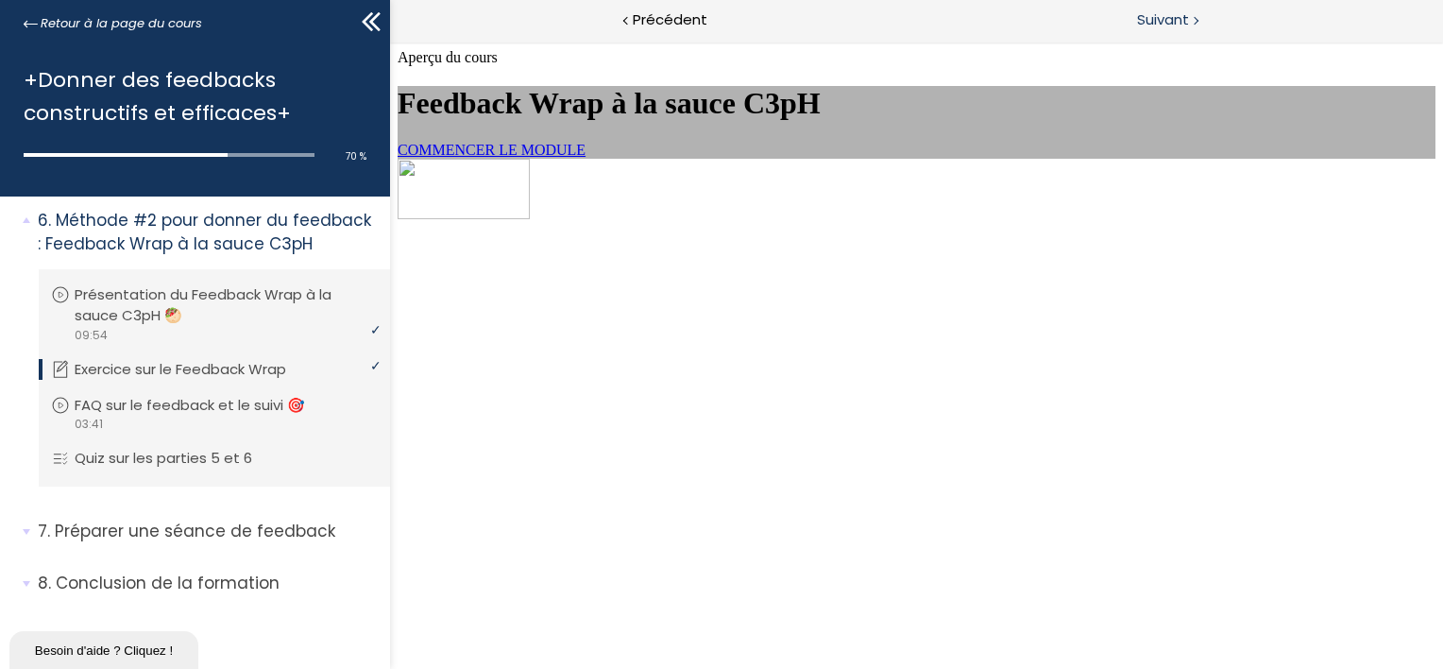
scroll to position [0, 0]
click at [585, 158] on link "COMMENCER LE MODULE" at bounding box center [491, 150] width 188 height 16
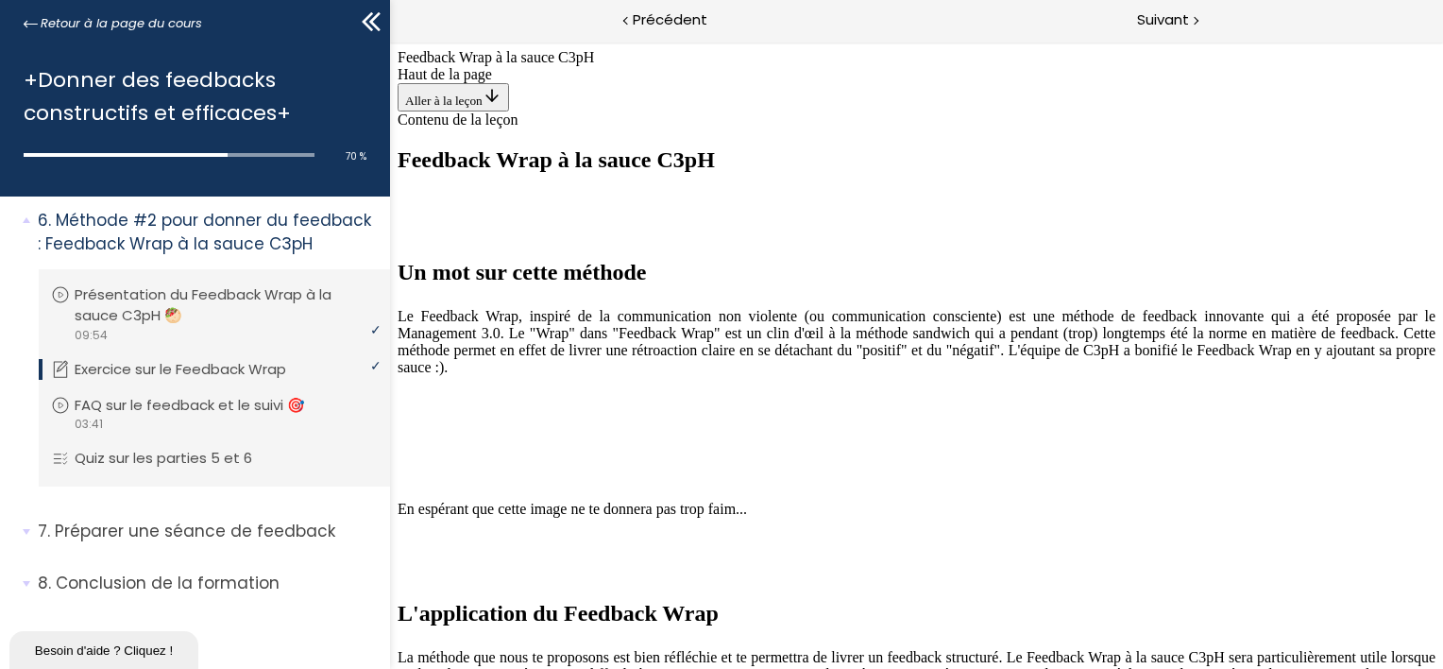
scroll to position [252, 0]
click at [1133, 18] on div "Suivant" at bounding box center [1179, 21] width 527 height 42
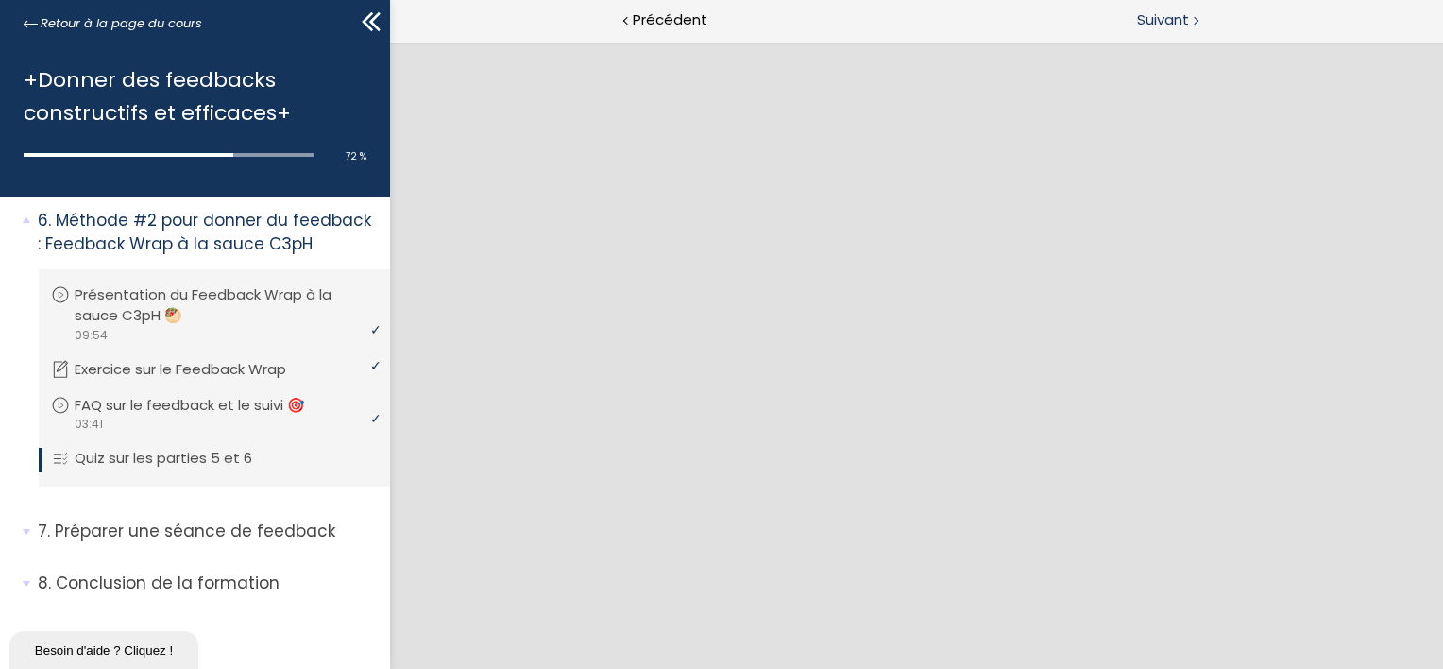
scroll to position [0, 0]
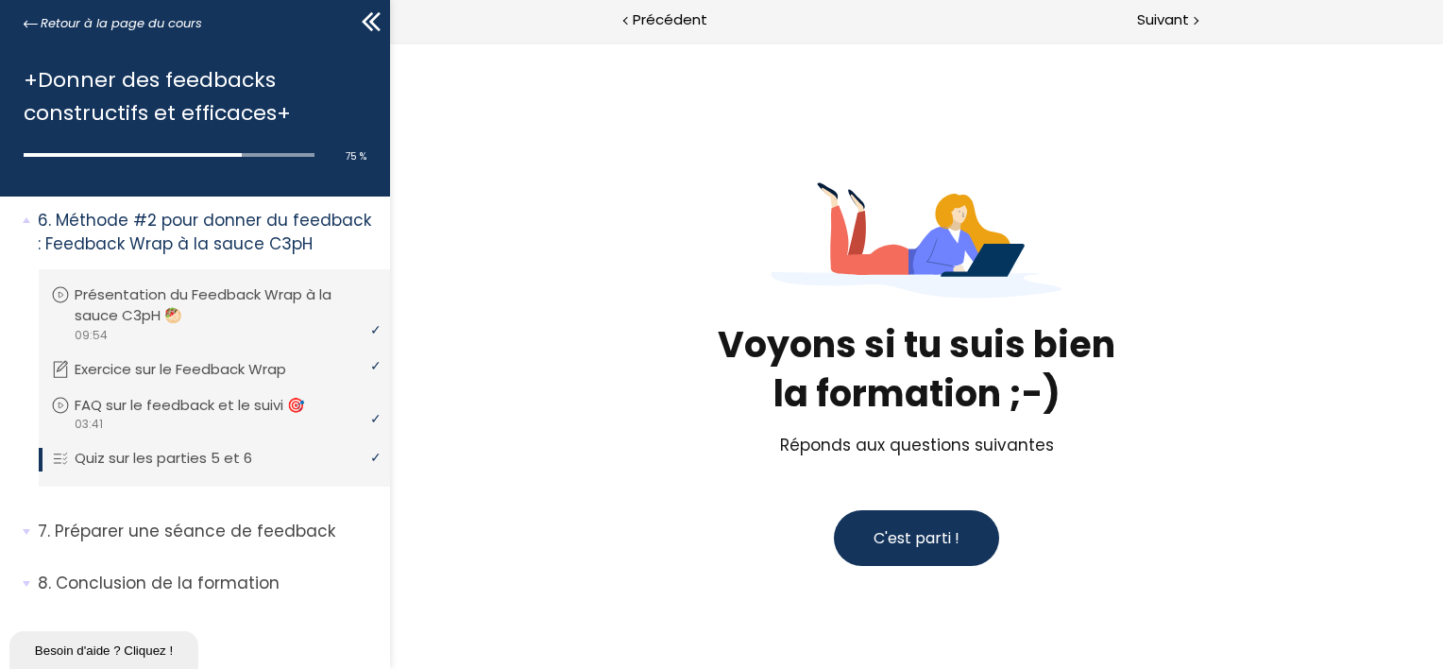
click at [899, 539] on span "C'est parti !" at bounding box center [916, 538] width 86 height 22
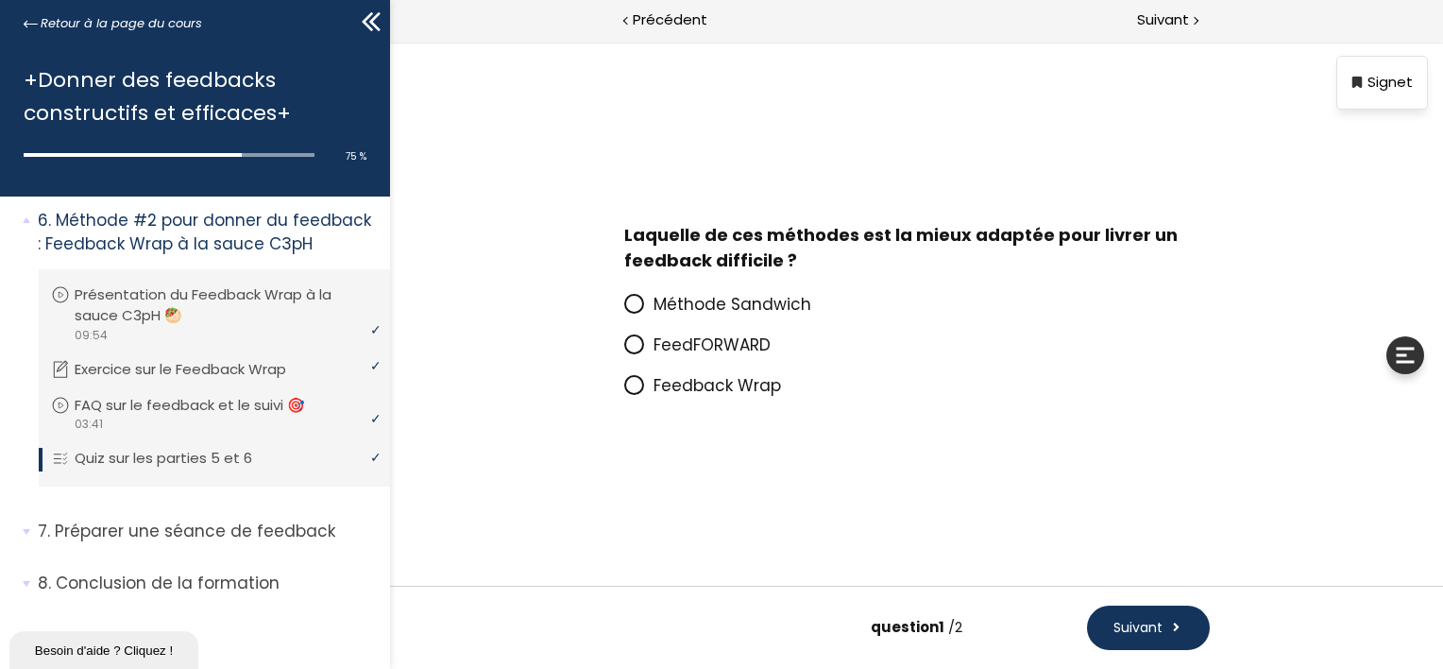
click at [749, 351] on span "FeedFORWARD" at bounding box center [711, 344] width 117 height 23
click at [623, 350] on input "FeedFORWARD" at bounding box center [623, 350] width 0 height 0
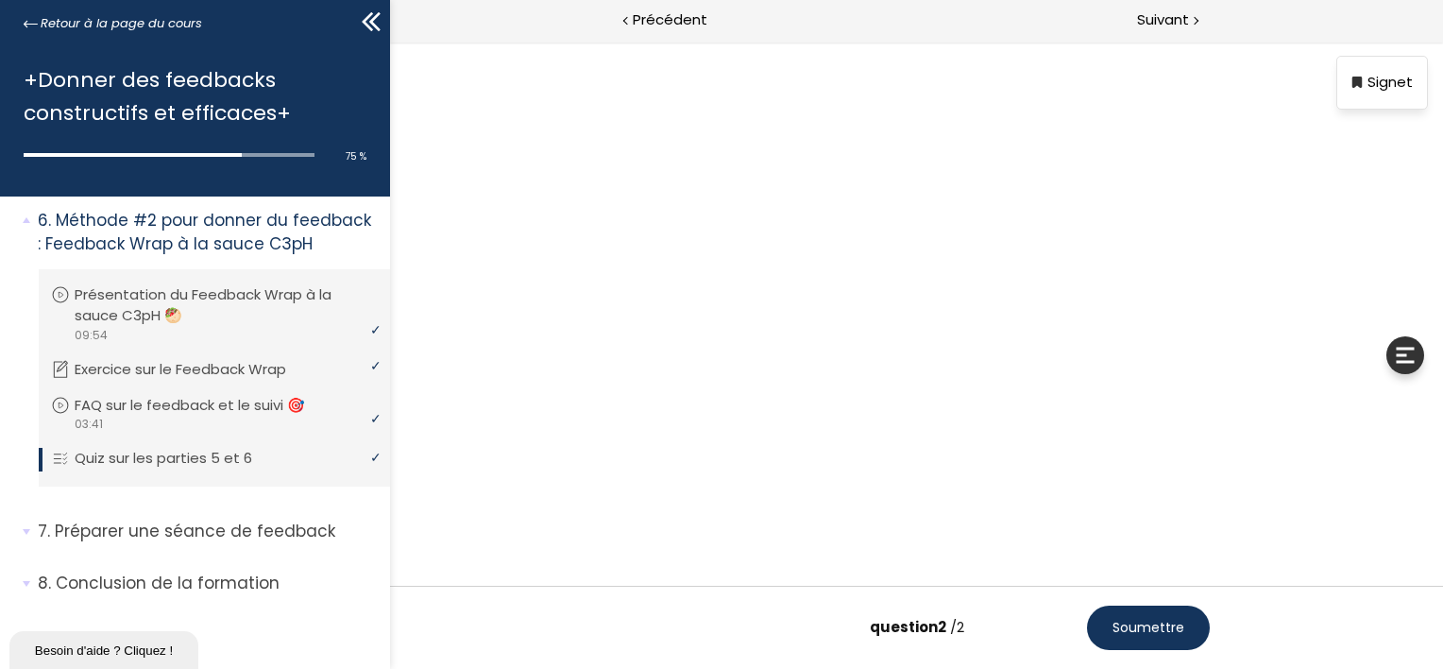
scroll to position [94, 0]
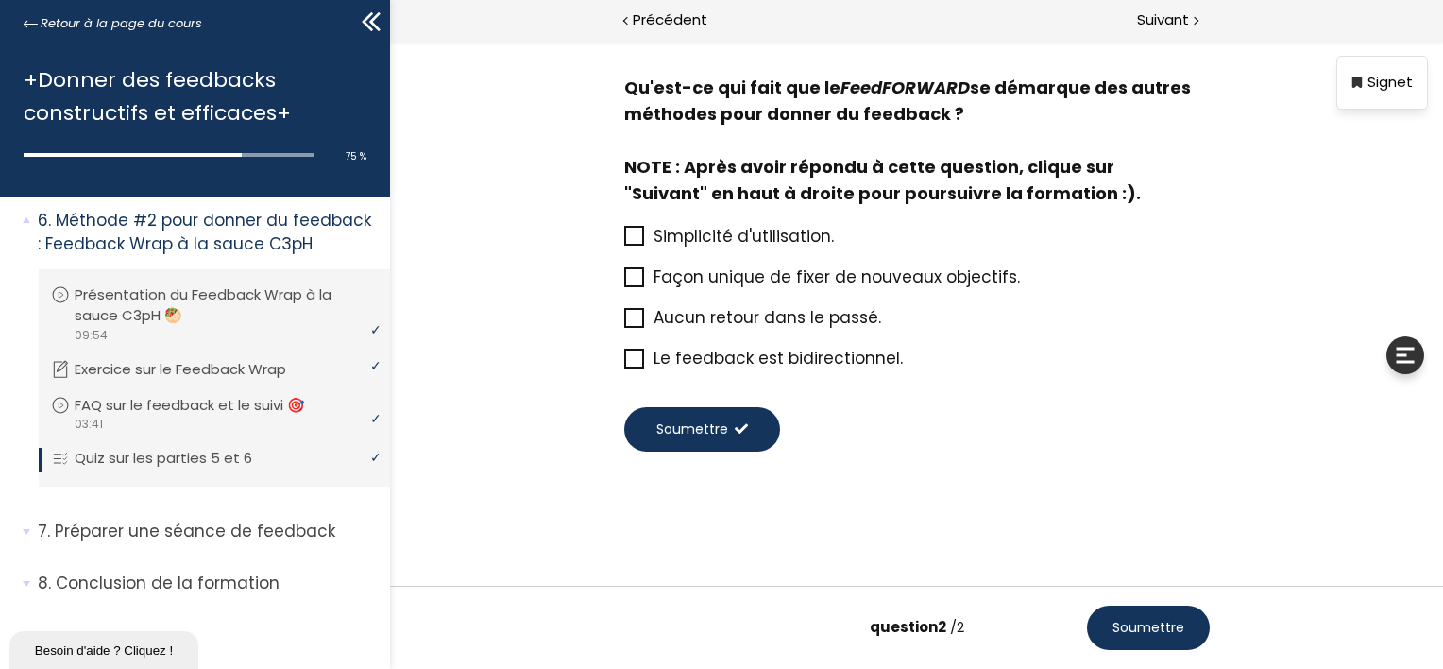
click at [806, 314] on span "Aucun retour dans le passé." at bounding box center [767, 317] width 228 height 23
click at [623, 323] on input "Aucun retour dans le passé." at bounding box center [623, 323] width 0 height 0
click at [1190, 24] on div "Suivant" at bounding box center [1179, 21] width 527 height 42
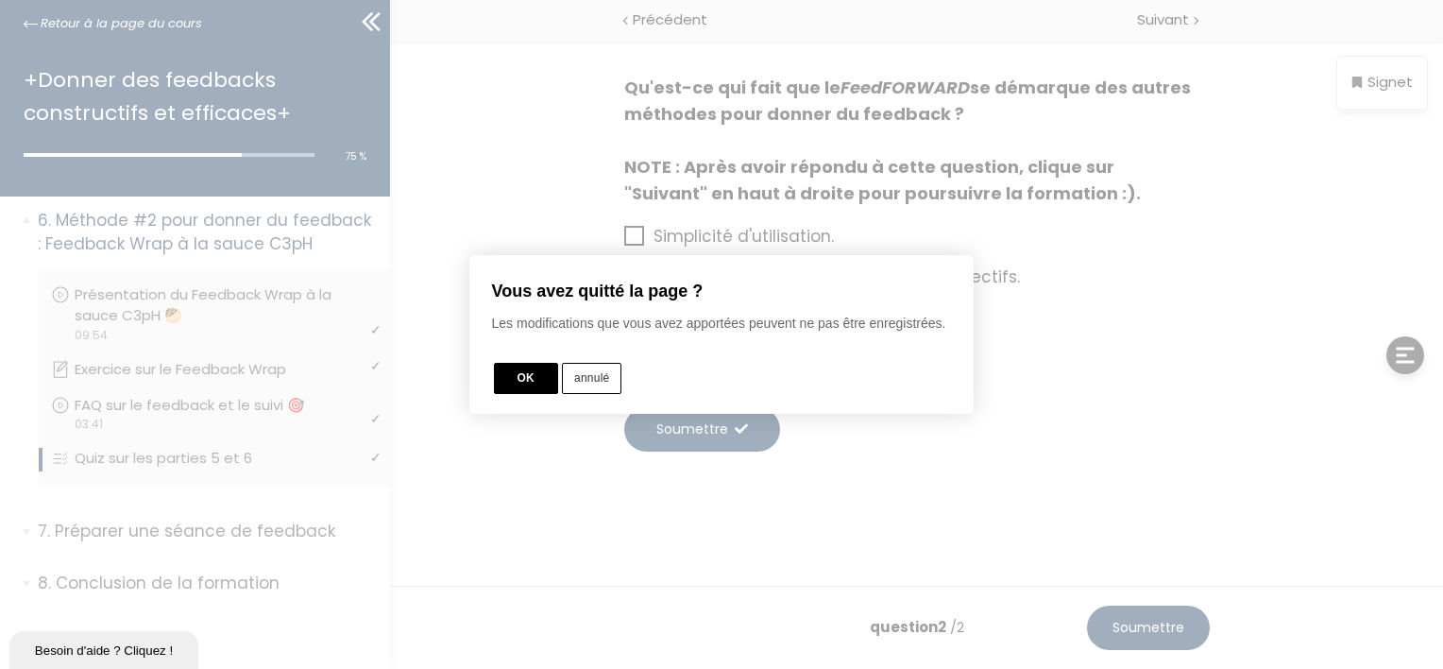
click at [598, 390] on button "annulé" at bounding box center [591, 378] width 59 height 31
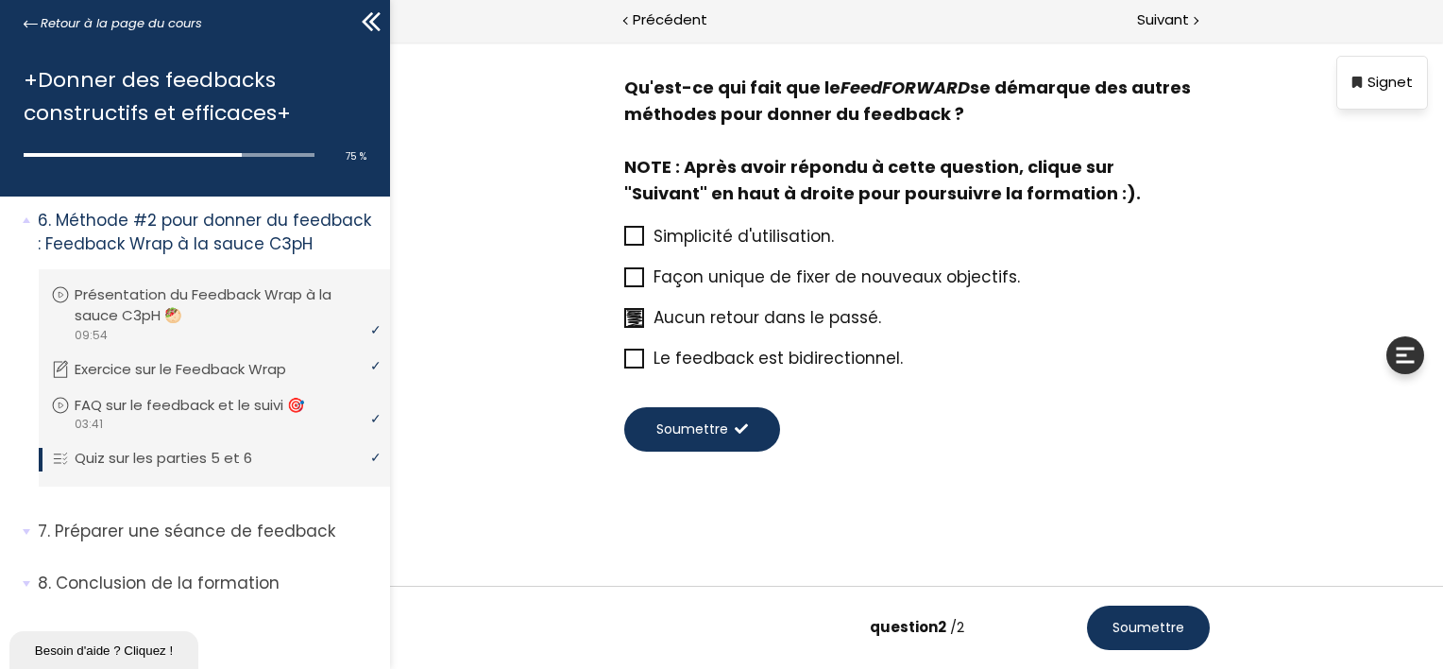
click at [687, 423] on span "Soumettre" at bounding box center [691, 429] width 72 height 20
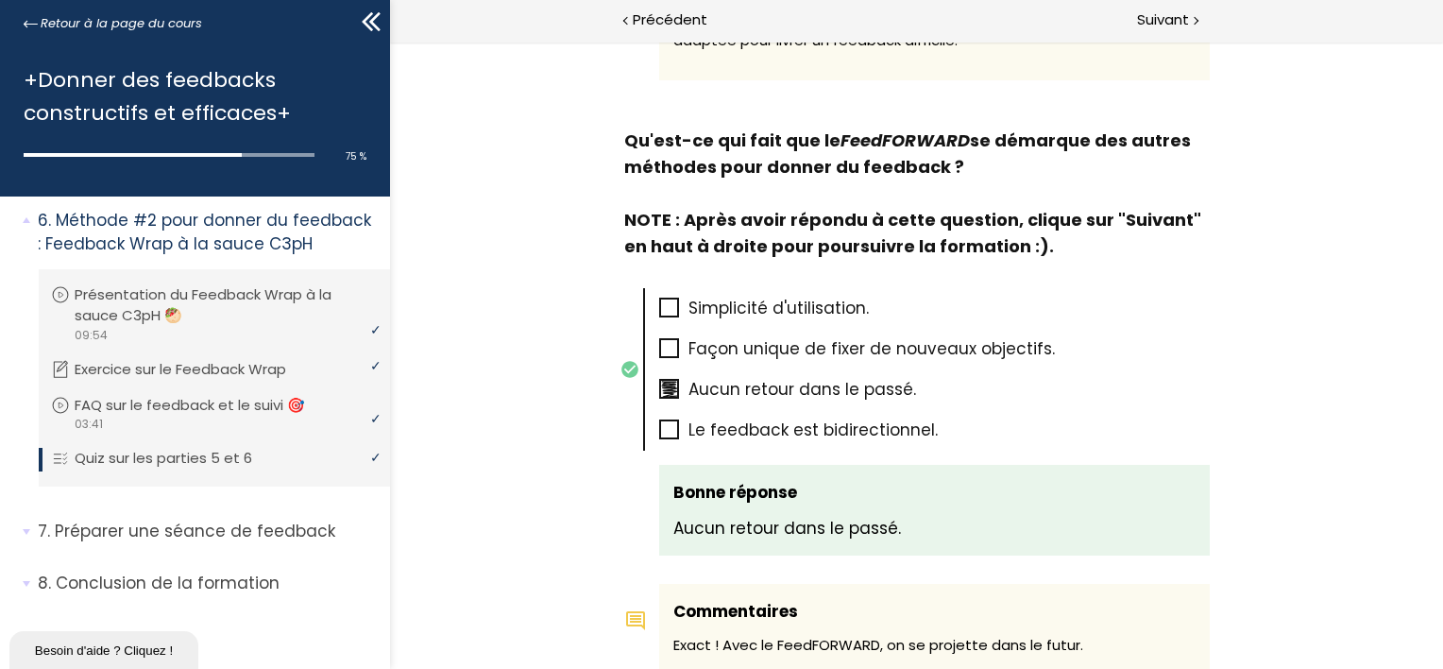
scroll to position [1126, 0]
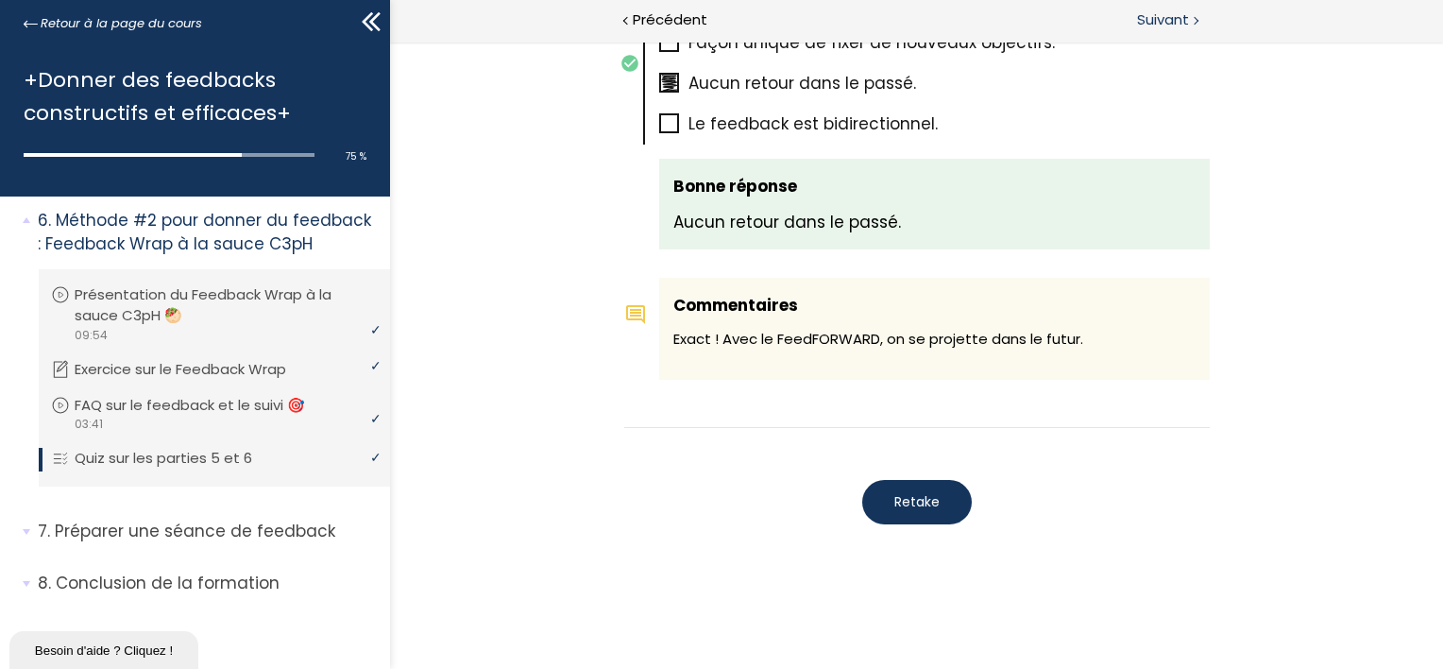
click at [1192, 16] on div at bounding box center [1195, 20] width 6 height 24
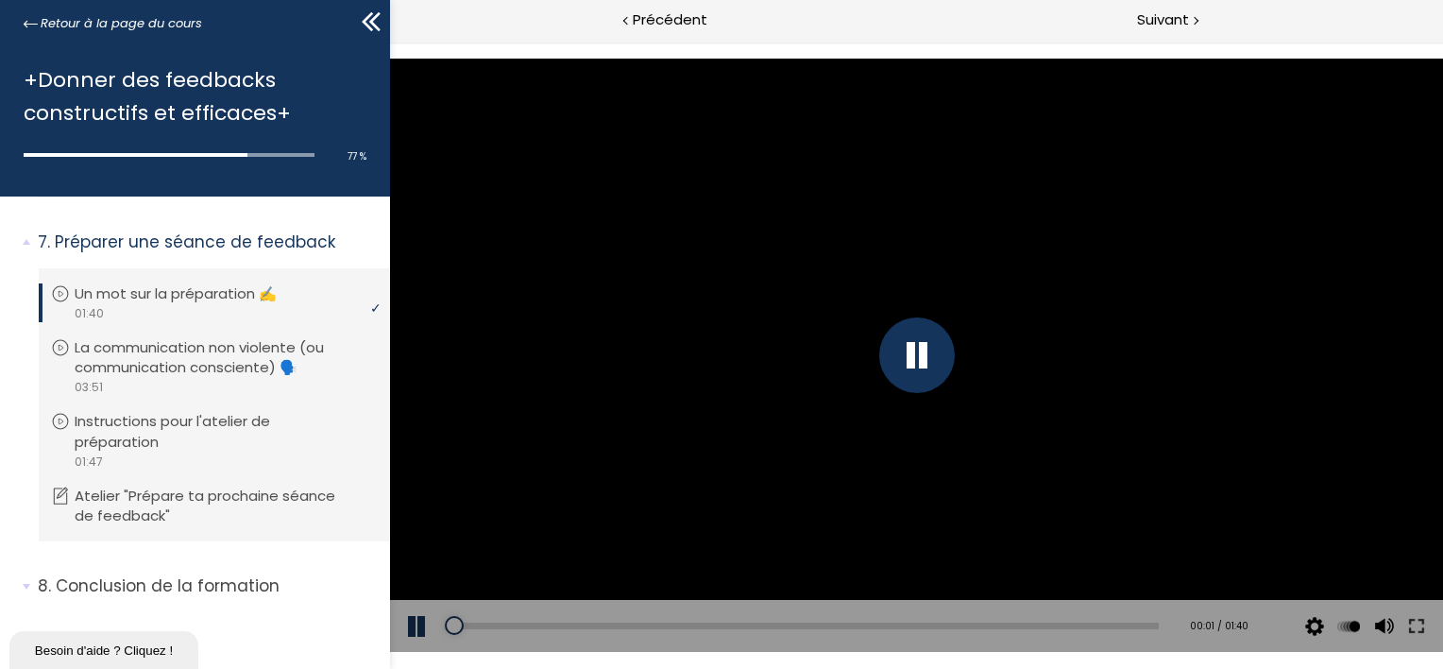
scroll to position [1869, 0]
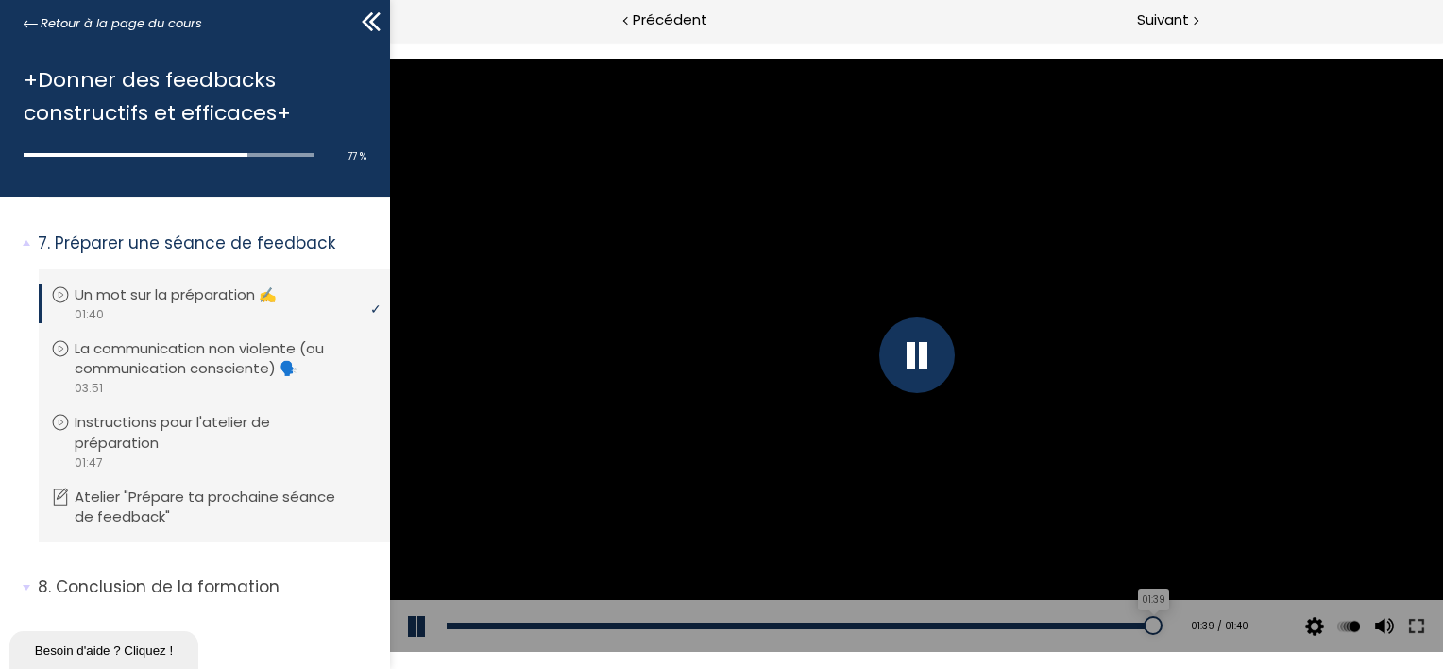
click at [1138, 622] on div "01:39" at bounding box center [802, 625] width 712 height 7
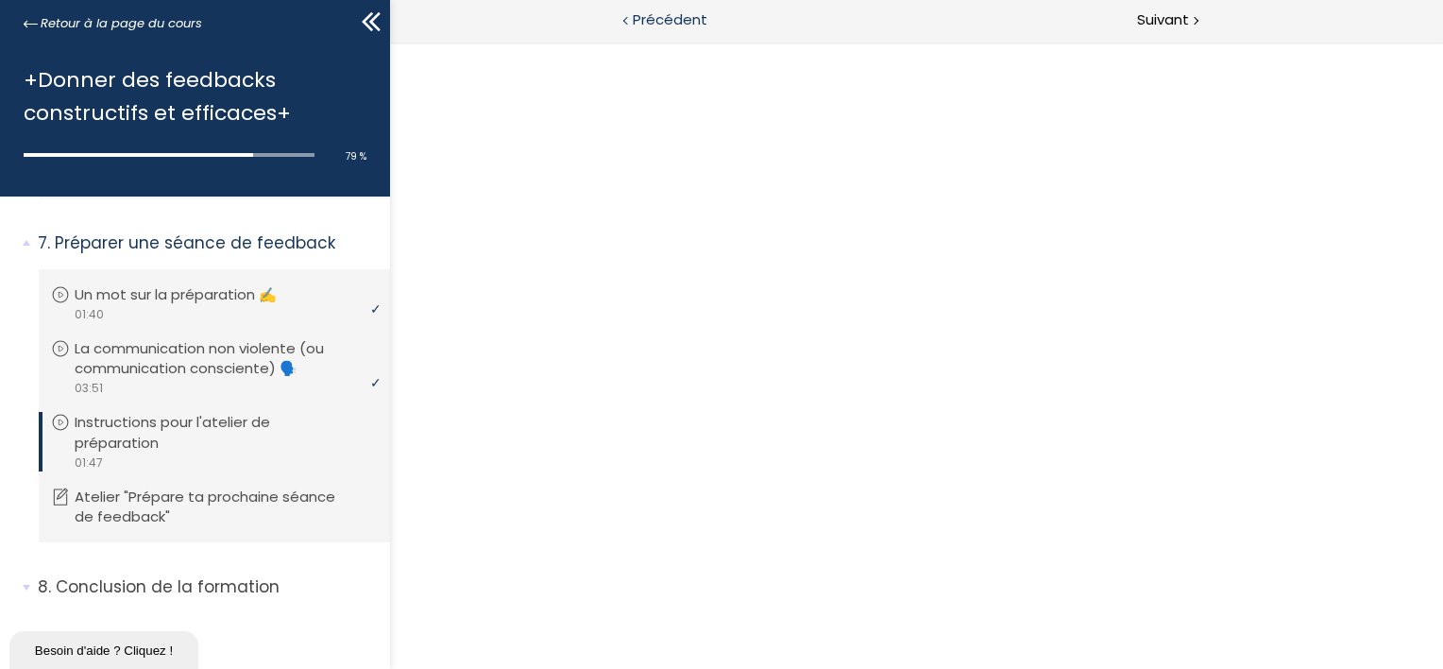
scroll to position [0, 0]
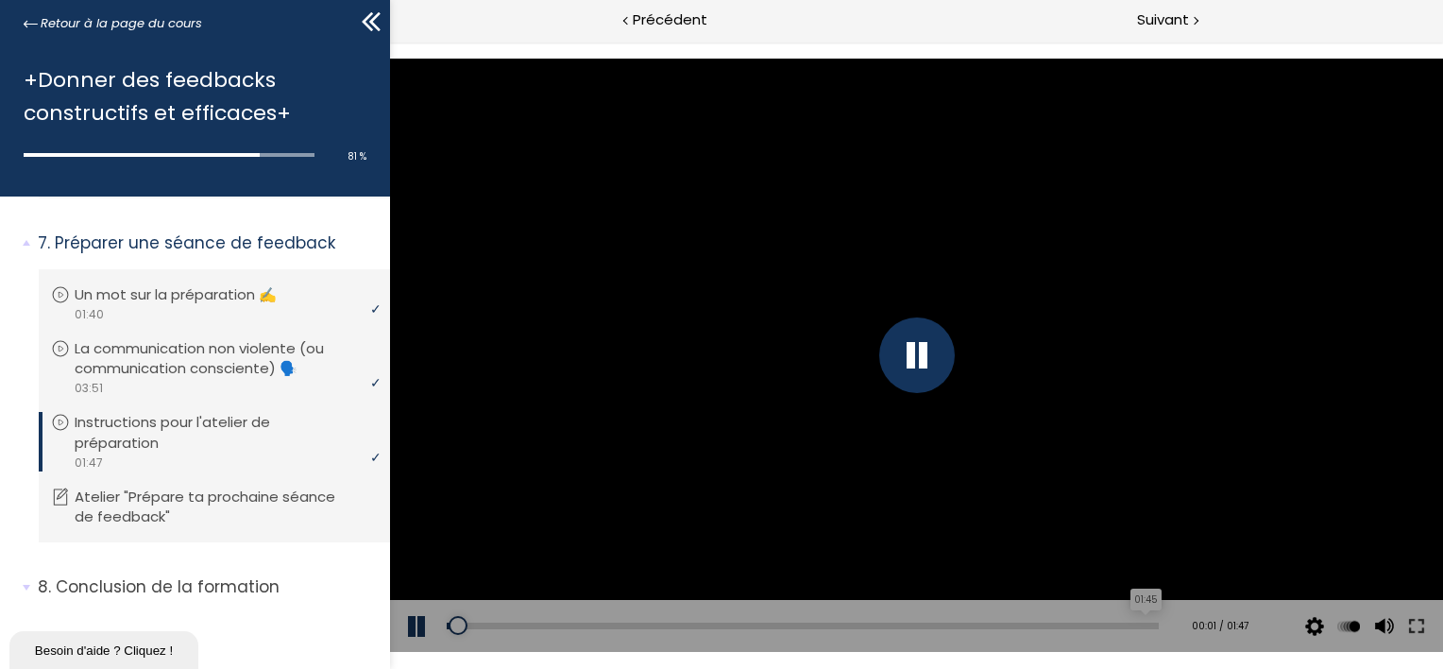
click at [1130, 622] on div "01:45" at bounding box center [802, 625] width 712 height 7
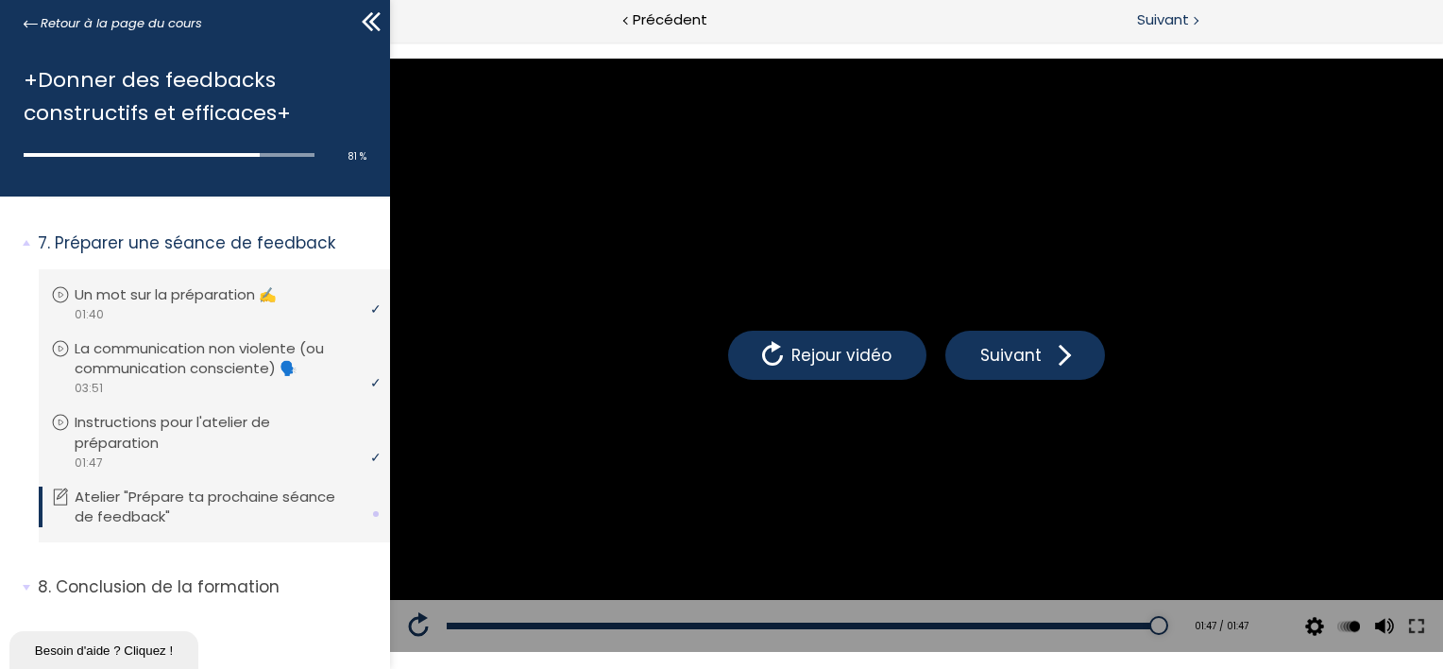
click at [1158, 25] on span "Suivant" at bounding box center [1163, 20] width 52 height 24
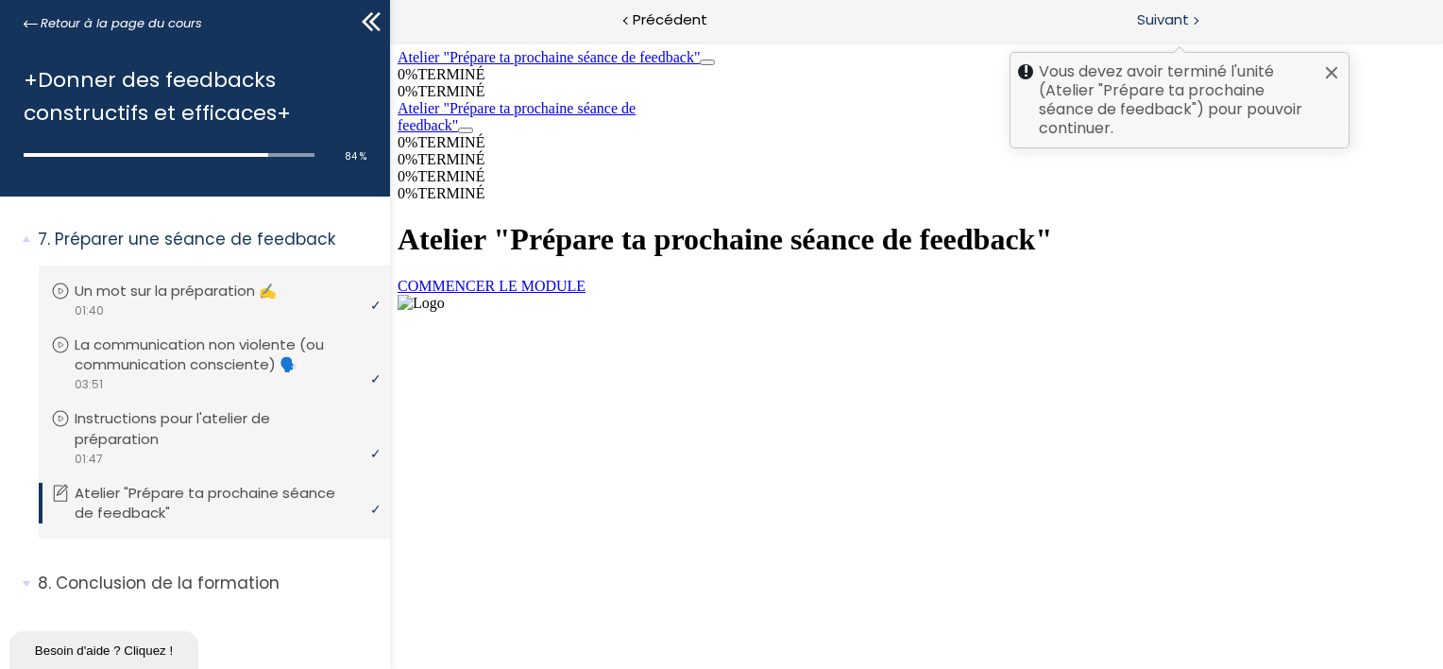
click at [1175, 23] on span "Suivant" at bounding box center [1163, 20] width 52 height 24
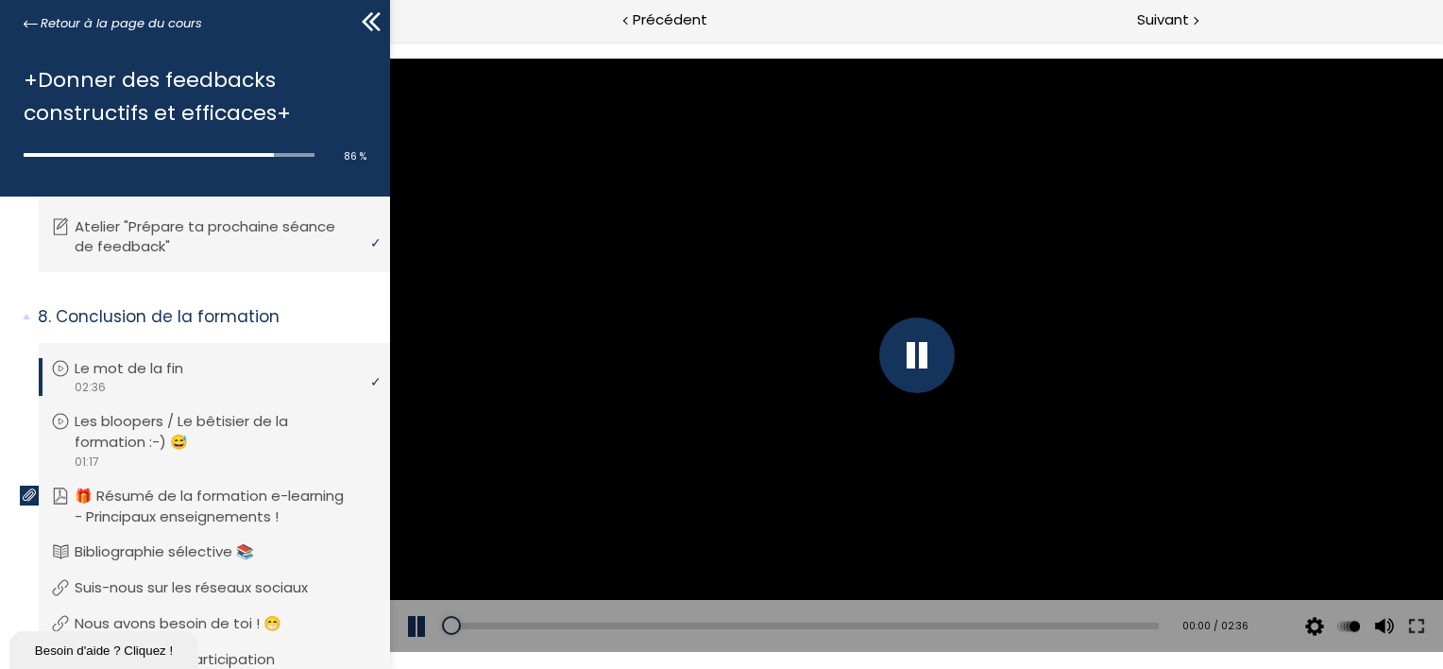
scroll to position [2264, 0]
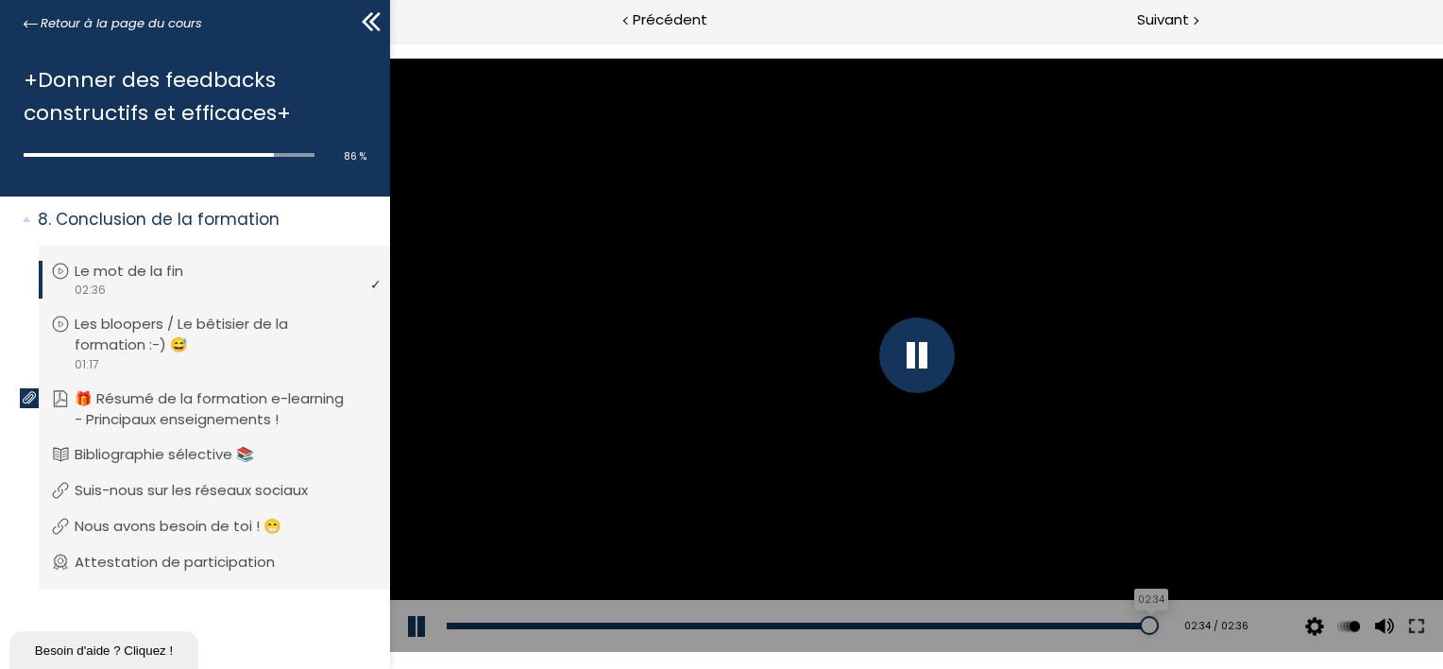
click at [1134, 625] on div "02:34" at bounding box center [802, 625] width 712 height 7
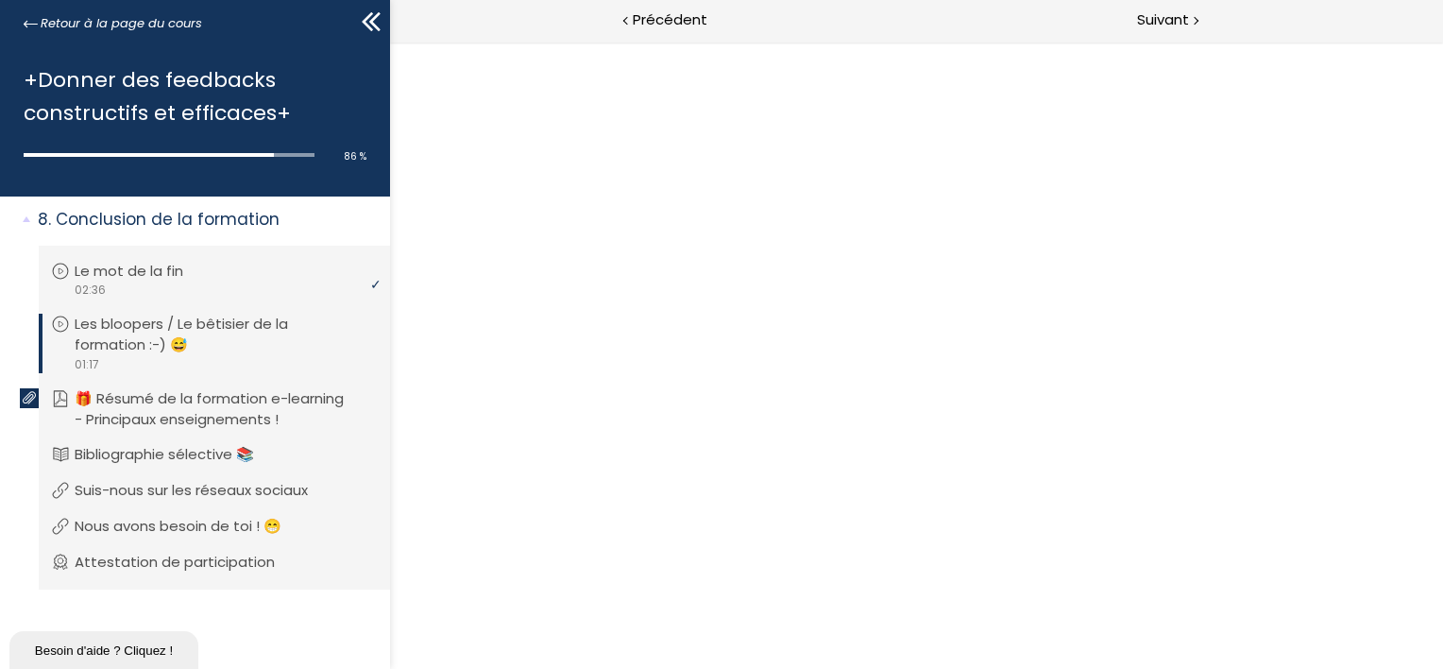
scroll to position [0, 0]
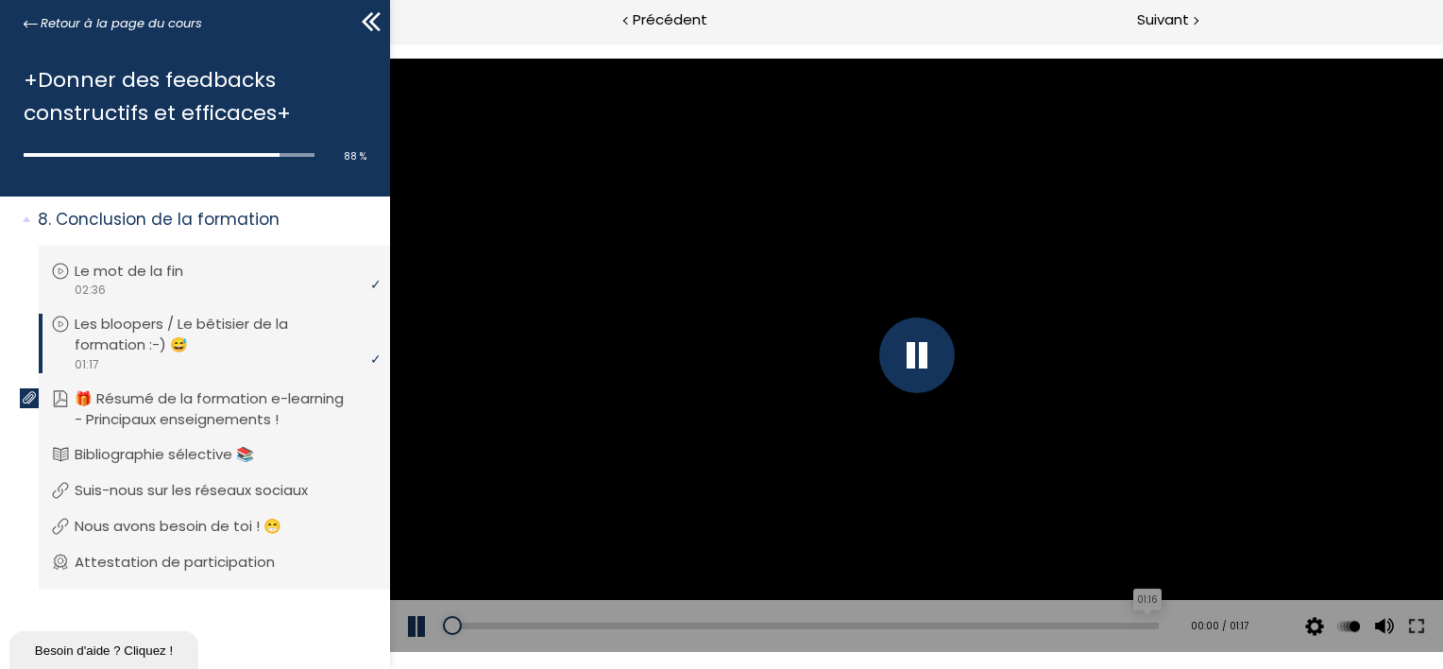
click at [1133, 622] on div "01:16" at bounding box center [802, 625] width 712 height 7
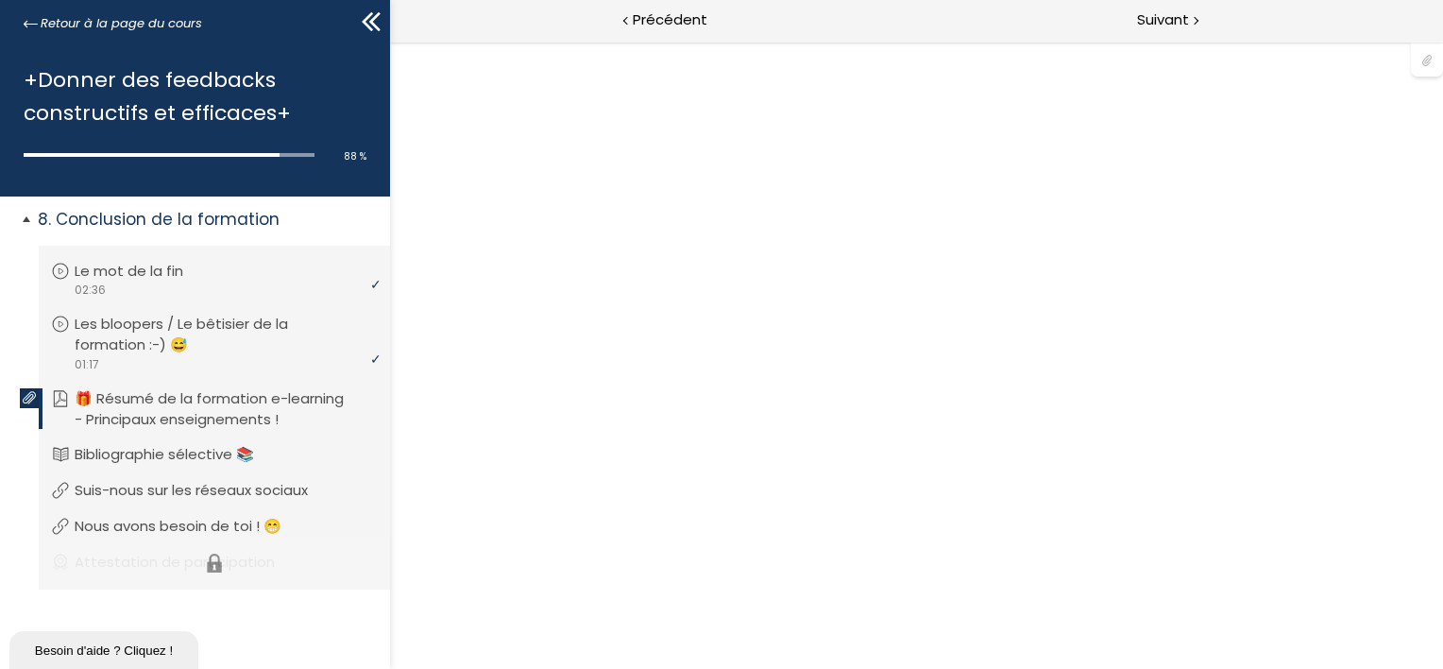
click at [246, 555] on li "Vous devez avoir terminé l'unité (Attestation de participation) pour pouvoir co…" at bounding box center [214, 563] width 351 height 54
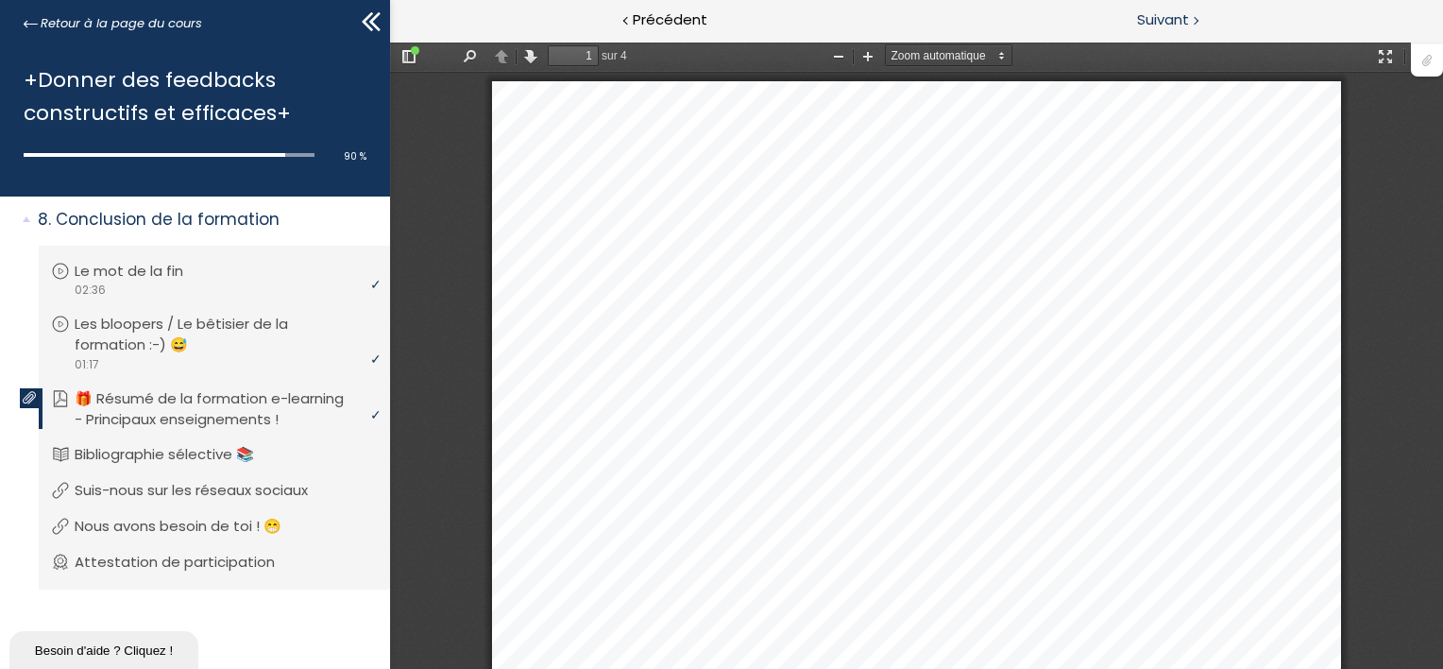
click at [1197, 19] on div "Vous devez avoir terminé l'unité (🎁 Résumé de la formation e-learning - Princip…" at bounding box center [1179, 21] width 527 height 42
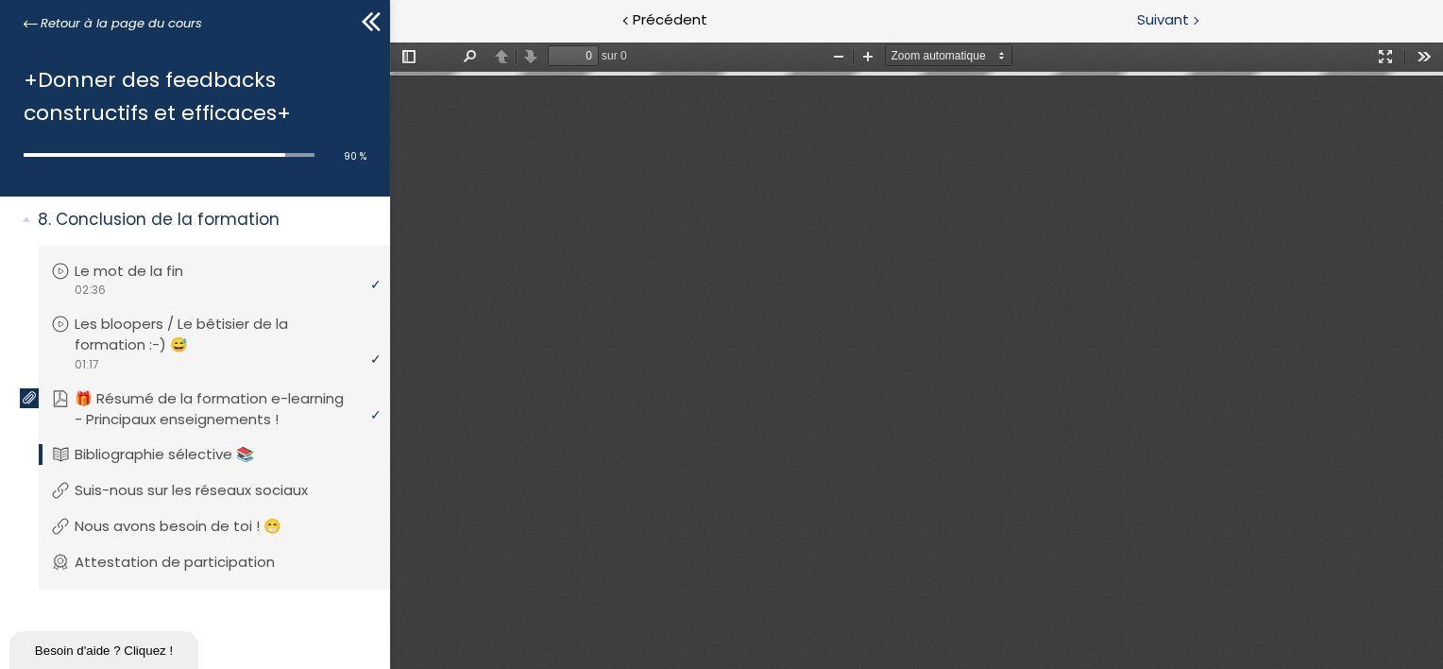
type input "1"
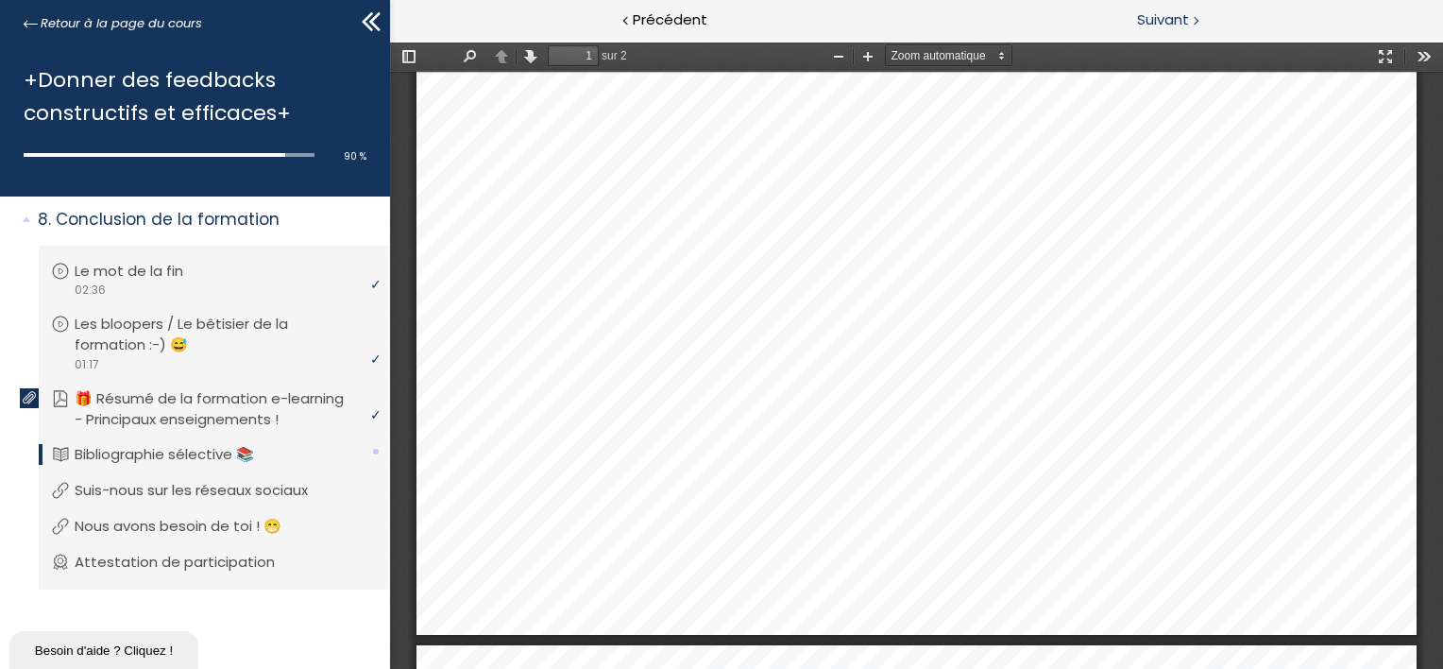
click at [1193, 19] on div at bounding box center [1195, 20] width 6 height 24
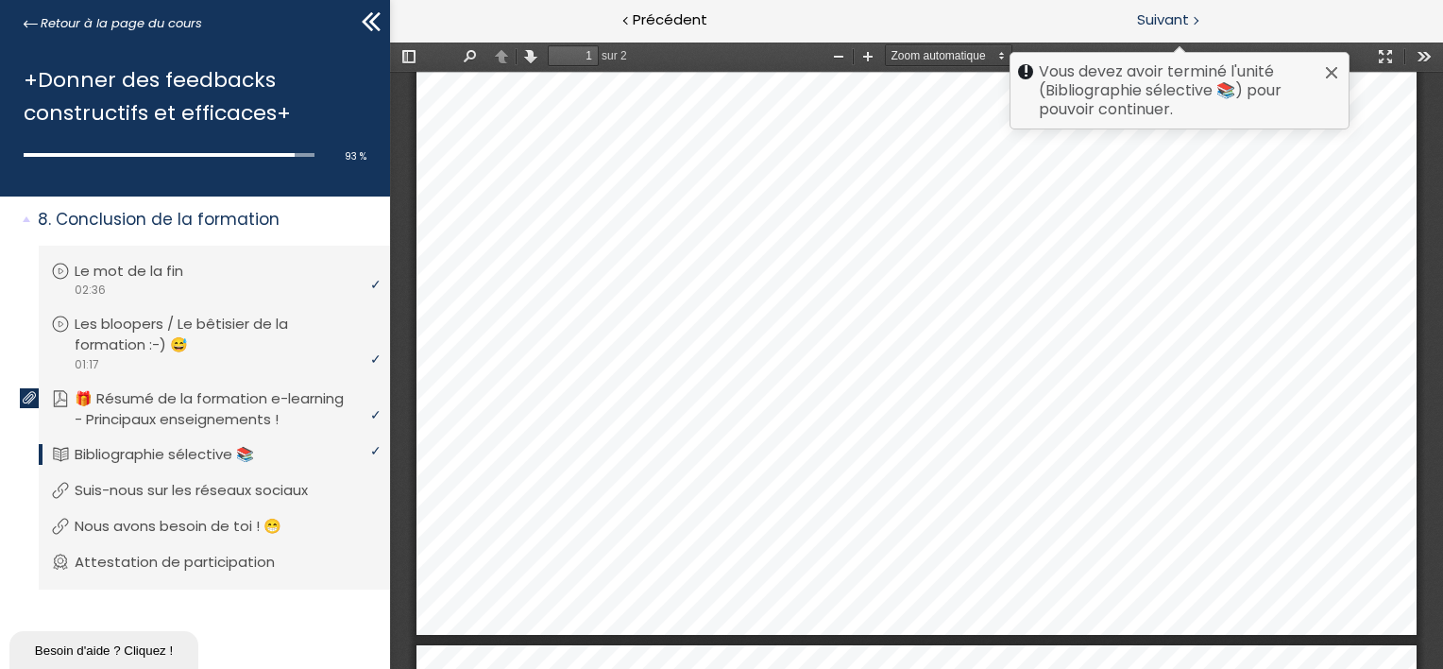
click at [1178, 17] on span "Suivant" at bounding box center [1163, 20] width 52 height 24
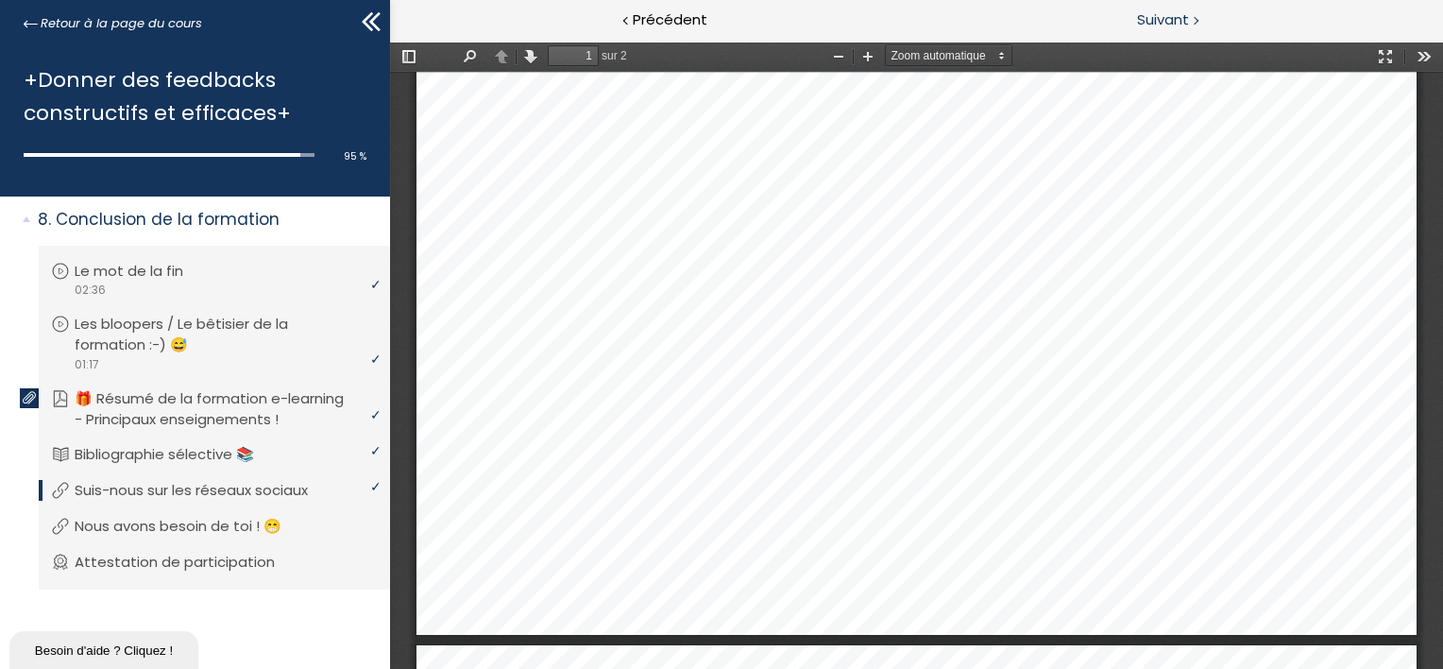
click at [1185, 22] on span "Suivant" at bounding box center [1163, 20] width 52 height 24
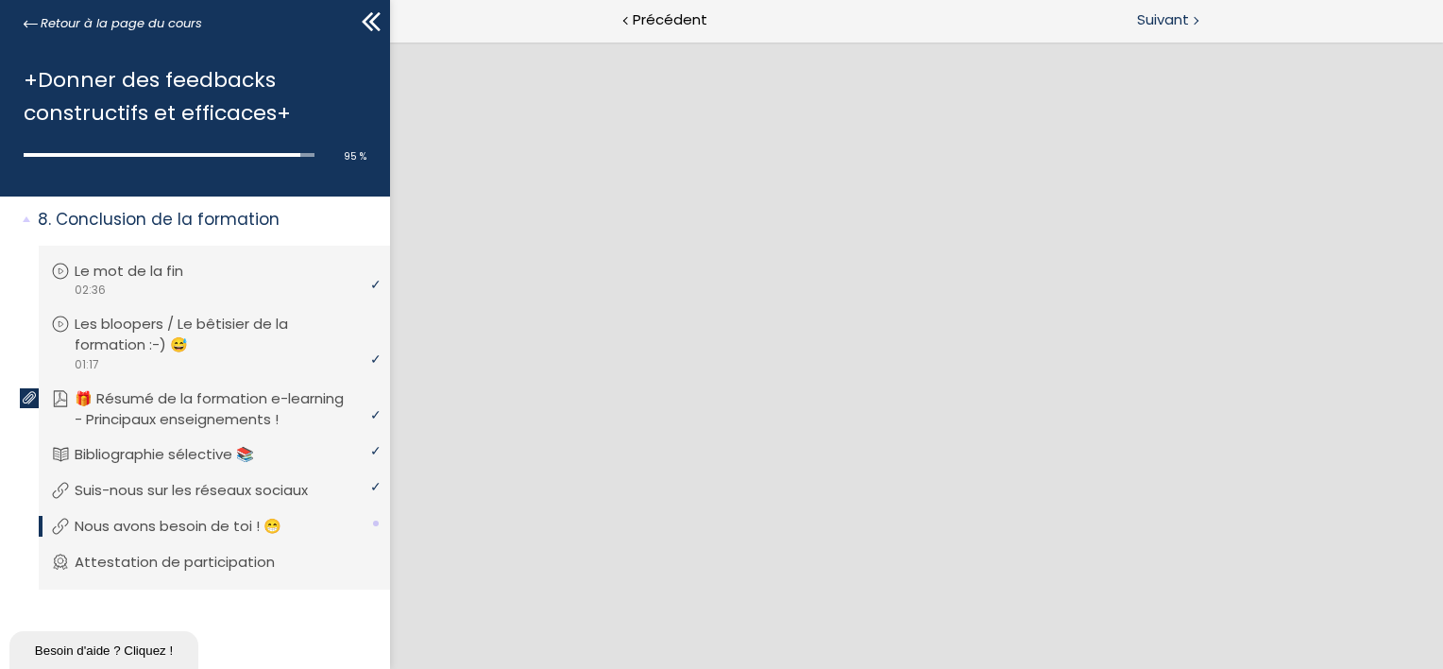
scroll to position [0, 0]
click at [1185, 22] on span "Suivant" at bounding box center [1163, 20] width 52 height 24
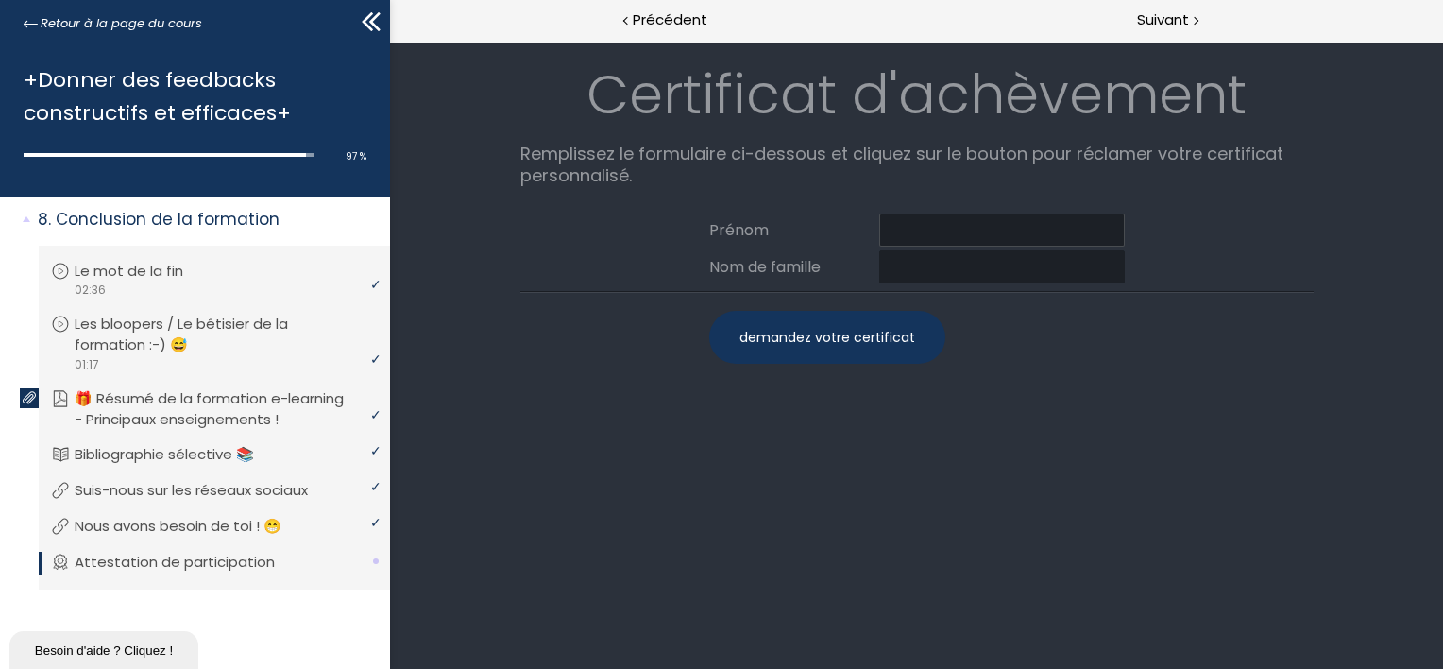
click at [970, 224] on input at bounding box center [1001, 229] width 246 height 33
type input "[PERSON_NAME]"
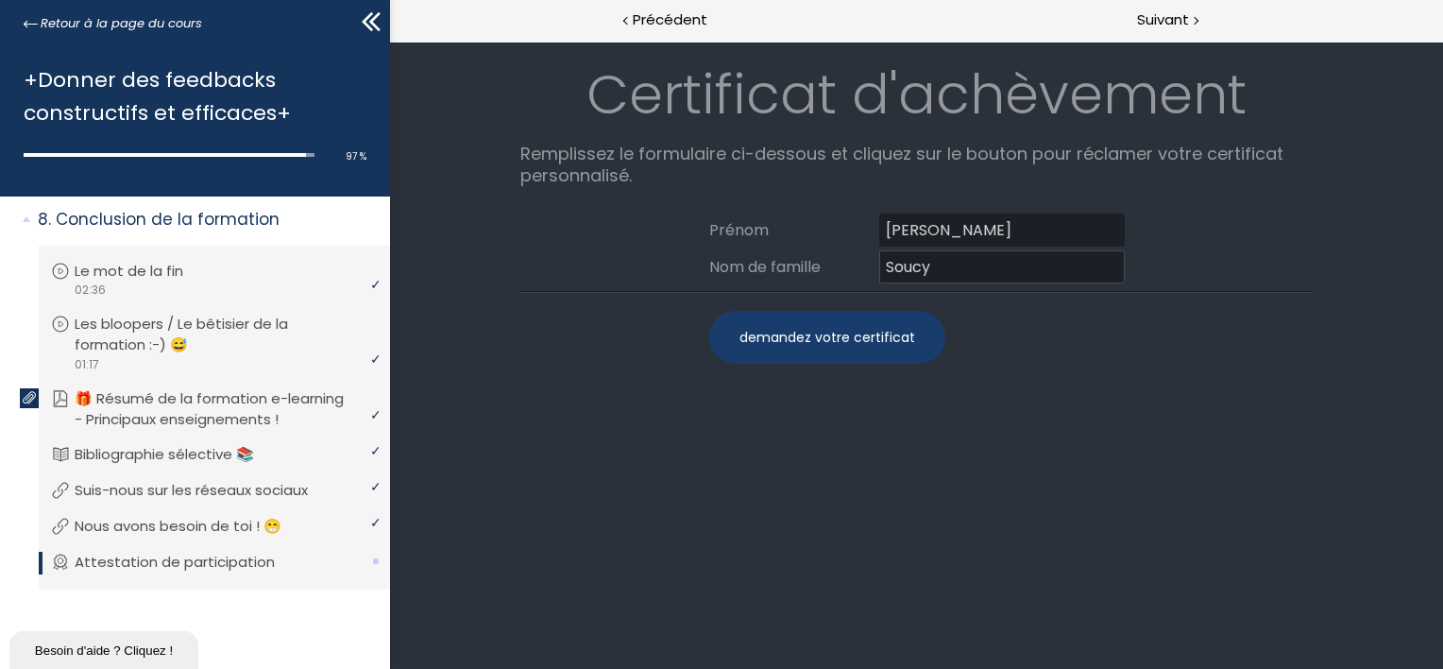
type input "Soucy"
click at [828, 342] on div "demandez votre certificat" at bounding box center [826, 337] width 236 height 53
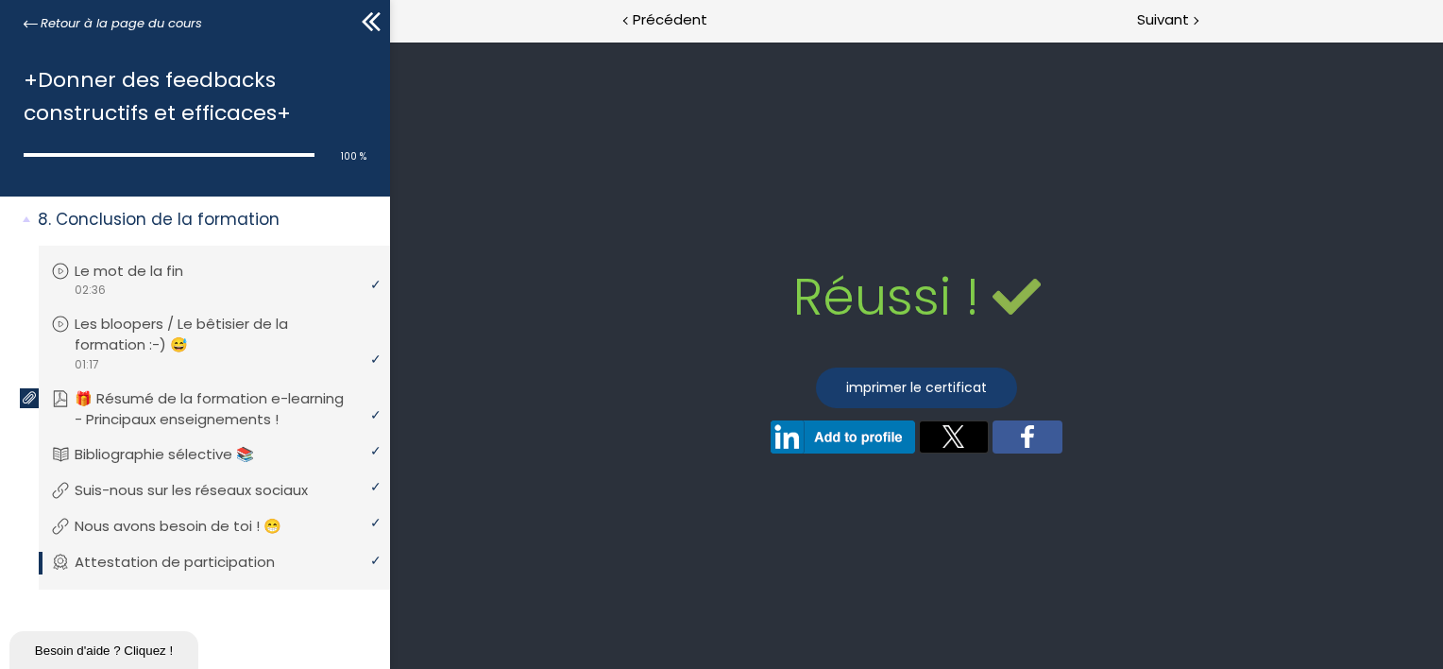
click at [881, 378] on link "imprimer le certificat" at bounding box center [915, 387] width 201 height 41
